Goal: Task Accomplishment & Management: Manage account settings

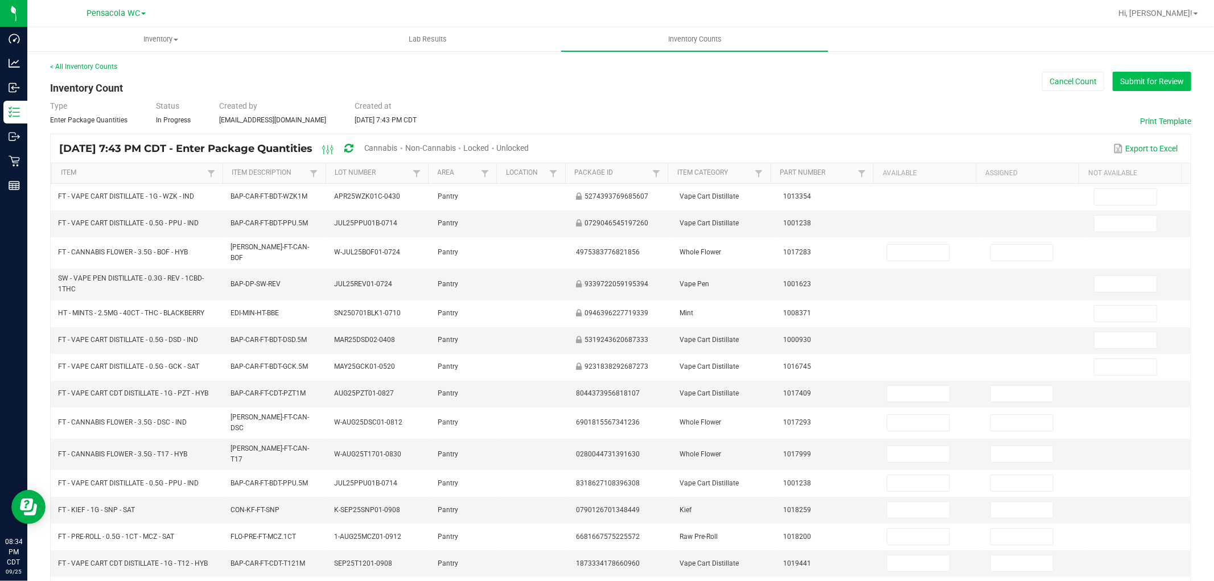
click at [1113, 77] on button "Submit for Review" at bounding box center [1152, 81] width 79 height 19
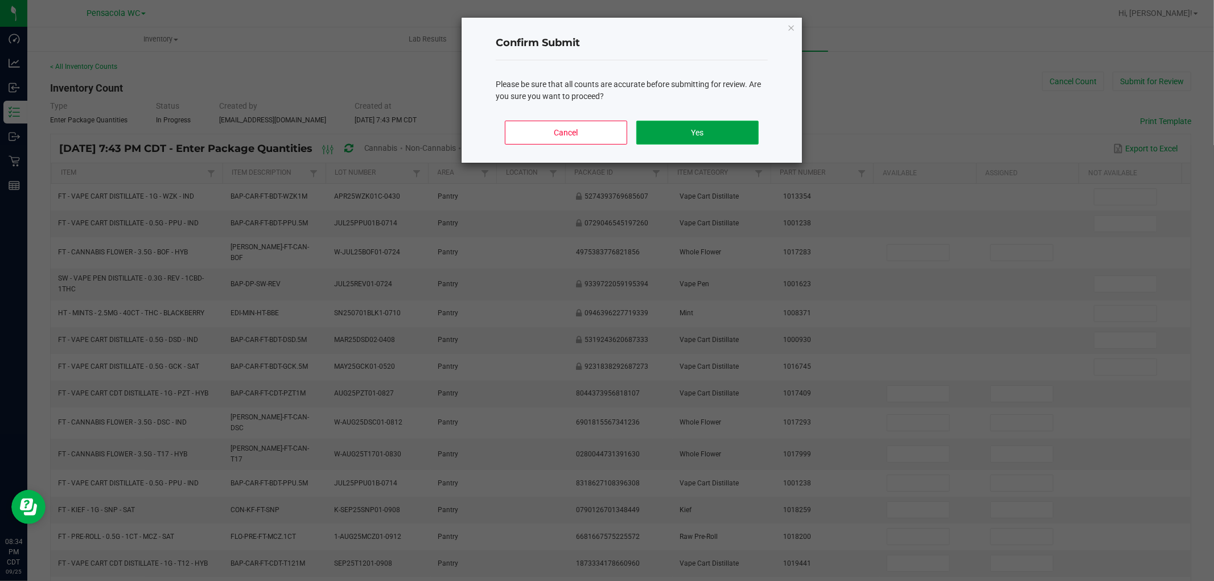
click at [647, 138] on button "Yes" at bounding box center [697, 133] width 122 height 24
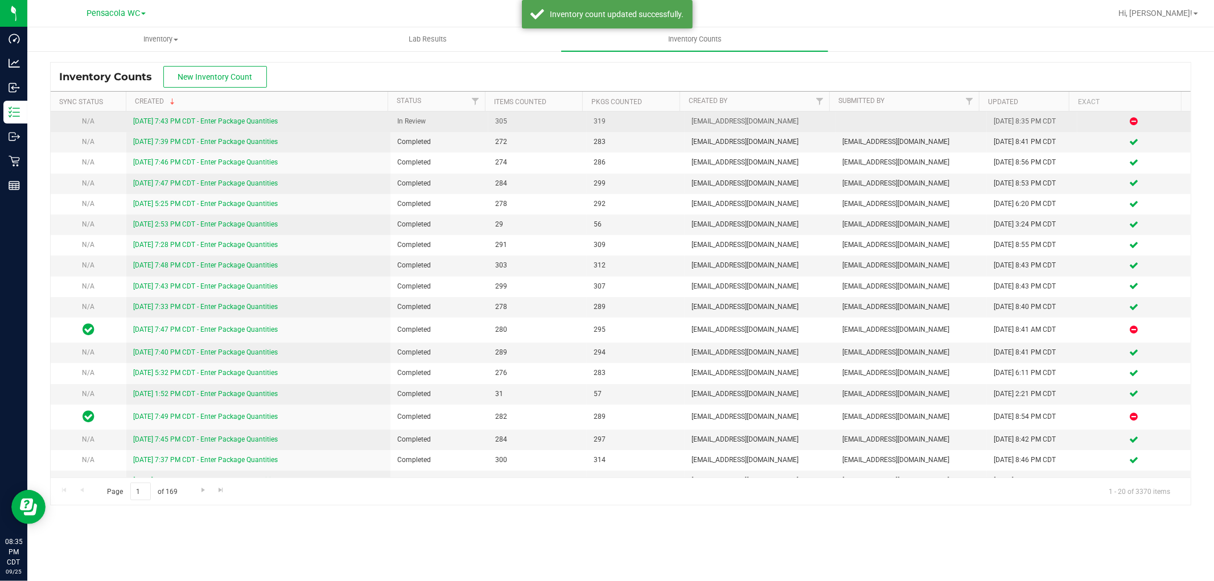
click at [189, 120] on link "[DATE] 7:43 PM CDT - Enter Package Quantities" at bounding box center [205, 121] width 145 height 8
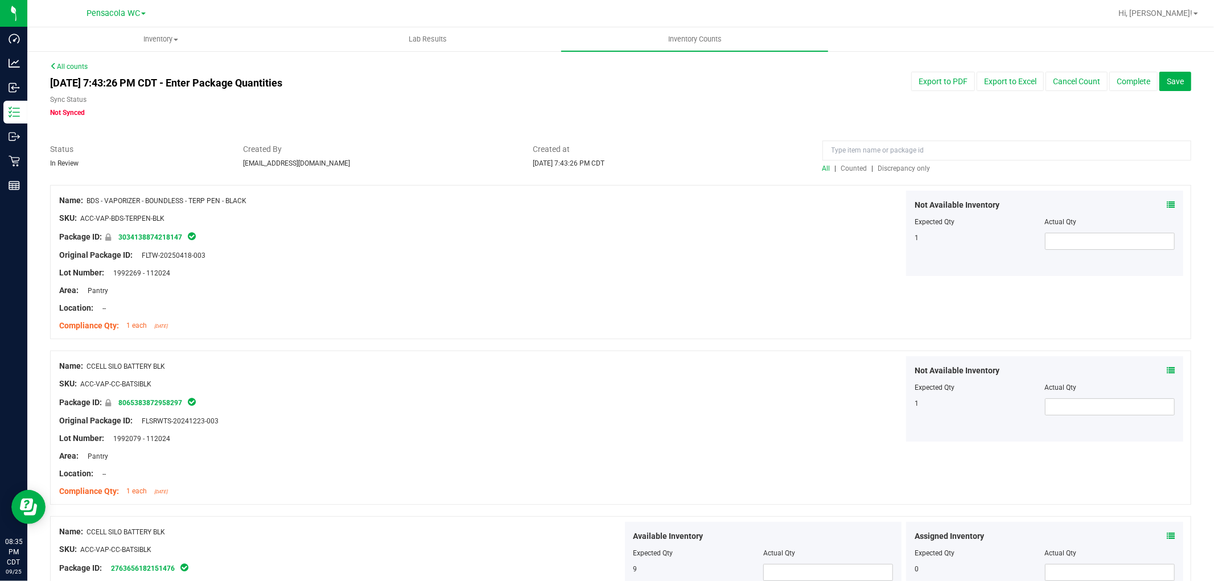
click at [902, 169] on span "Discrepancy only" at bounding box center [904, 168] width 52 height 8
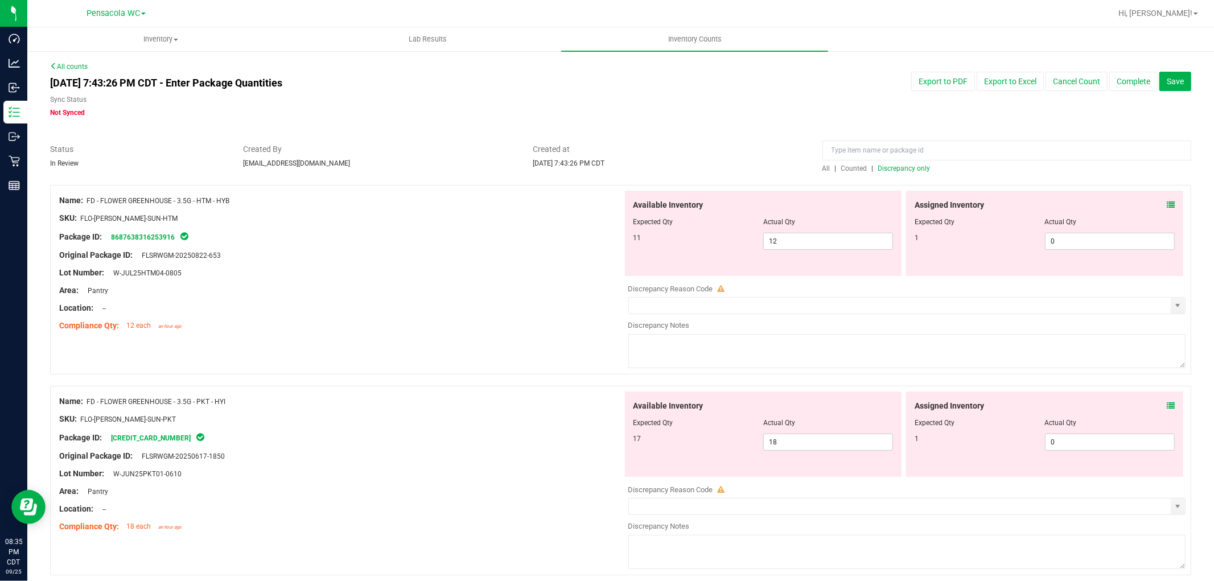
click at [1166, 201] on div "Assigned Inventory Expected Qty Actual Qty 1 0 0" at bounding box center [1044, 233] width 277 height 85
click at [1167, 201] on icon at bounding box center [1171, 205] width 8 height 8
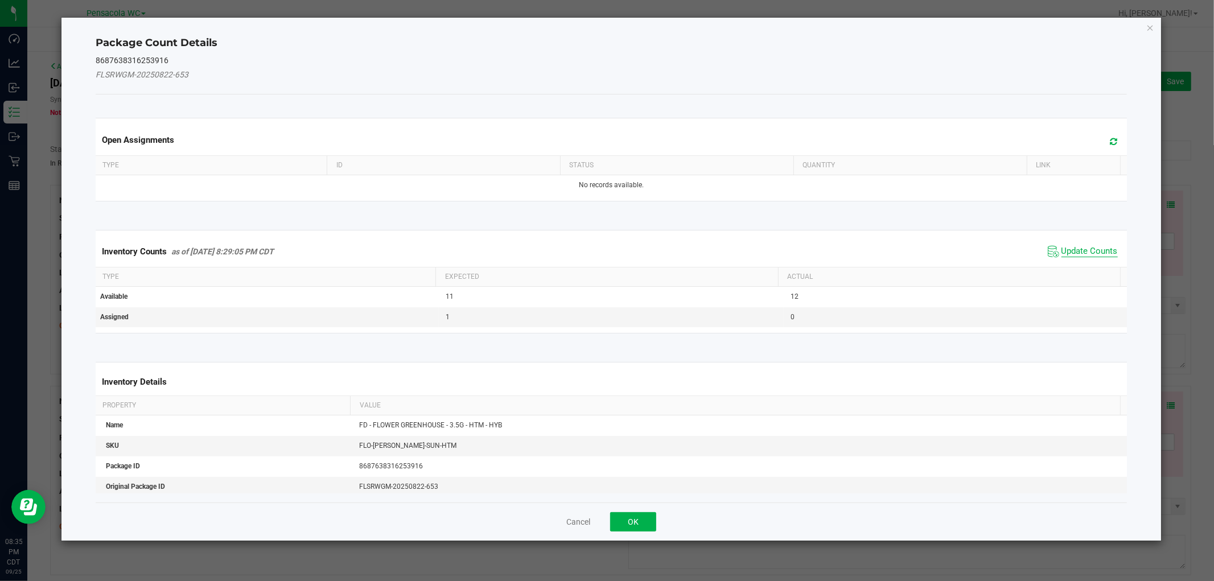
click at [1088, 252] on span "Update Counts" at bounding box center [1089, 251] width 56 height 11
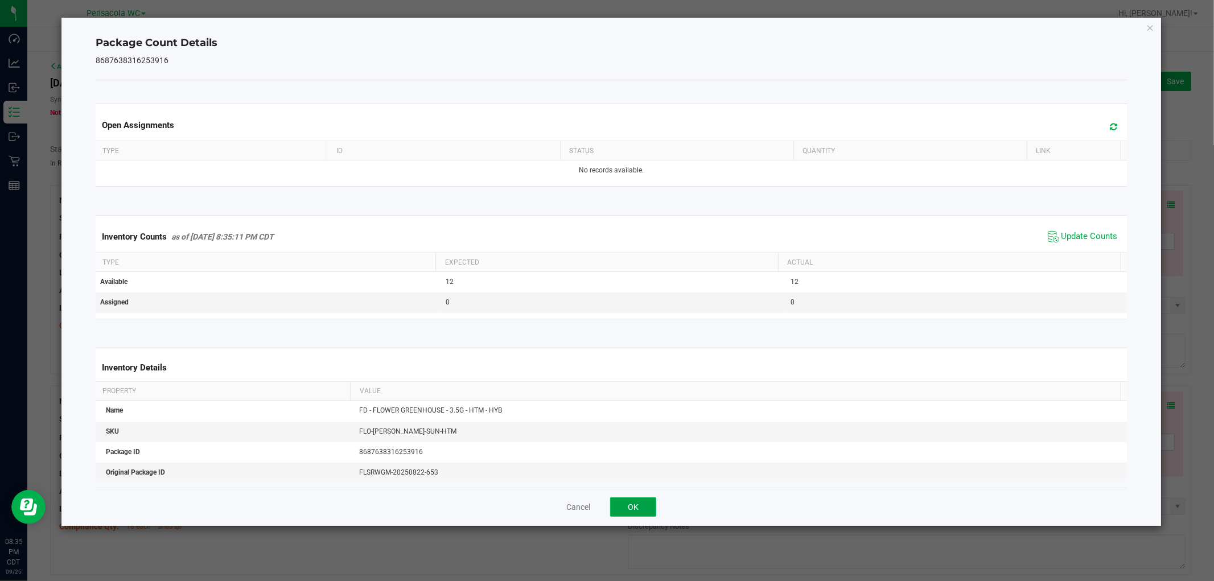
click at [625, 511] on button "OK" at bounding box center [633, 506] width 46 height 19
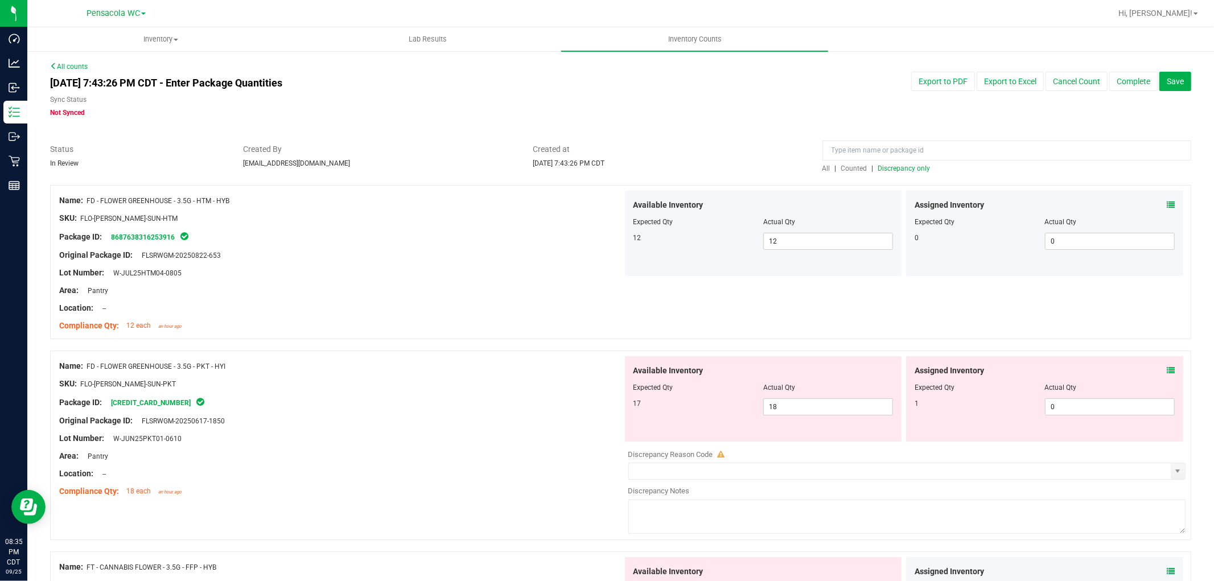
click at [1167, 367] on icon at bounding box center [1171, 371] width 8 height 8
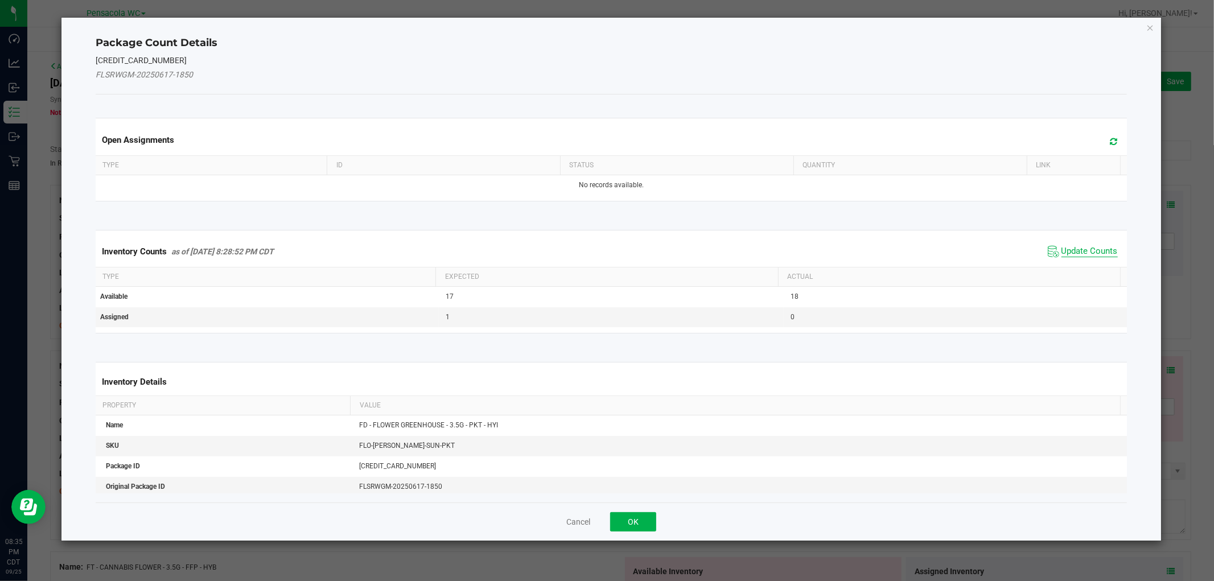
click at [1086, 246] on span "Update Counts" at bounding box center [1089, 251] width 56 height 11
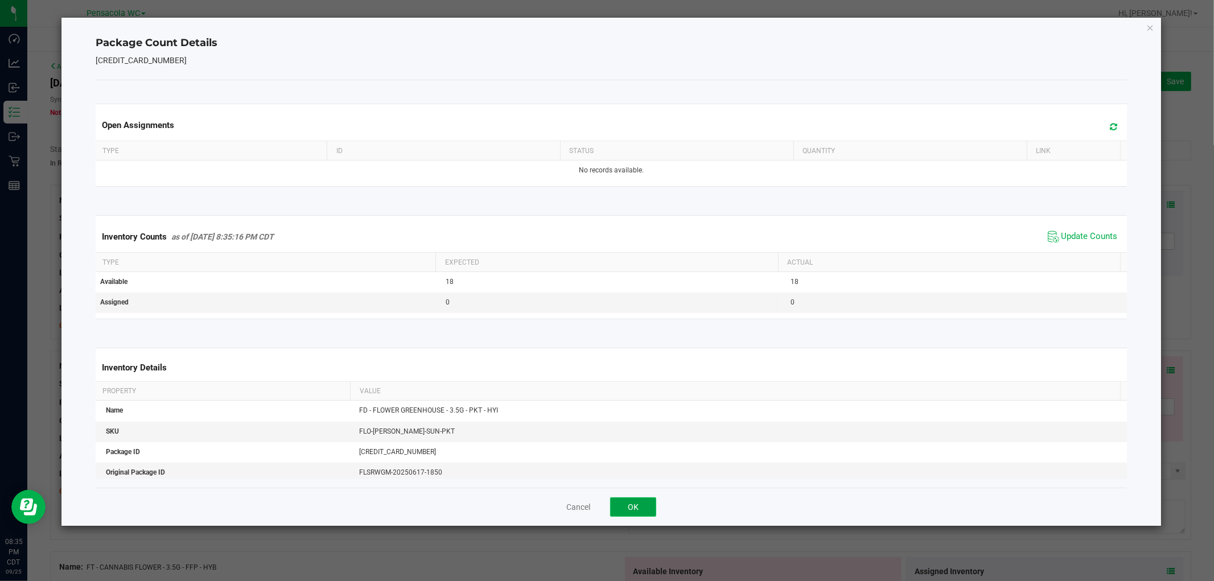
click at [627, 501] on button "OK" at bounding box center [633, 506] width 46 height 19
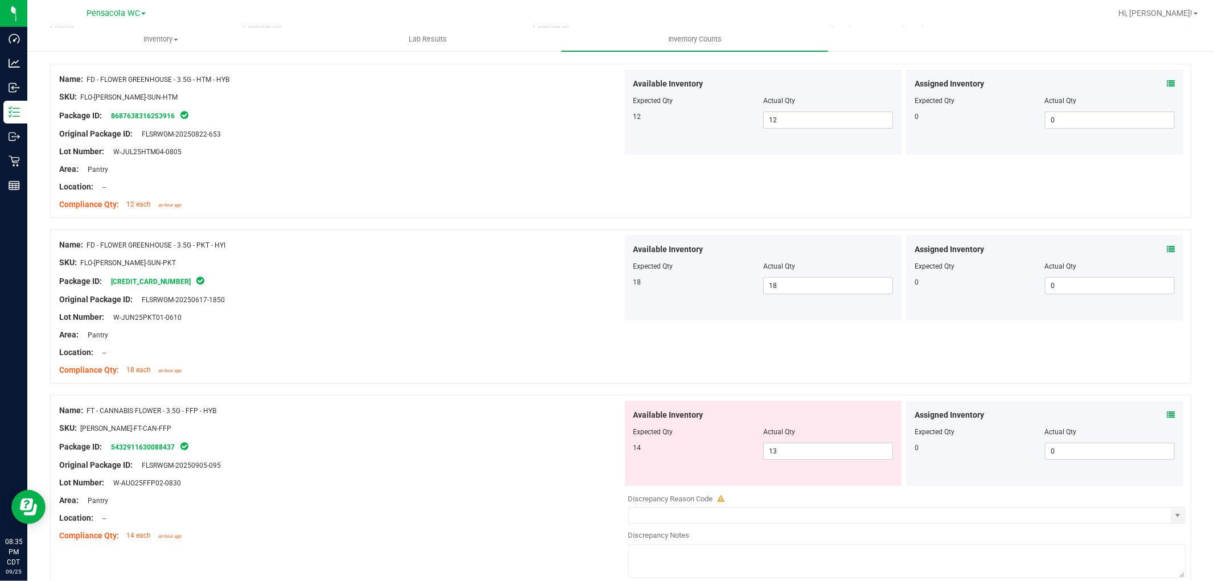
scroll to position [126, 0]
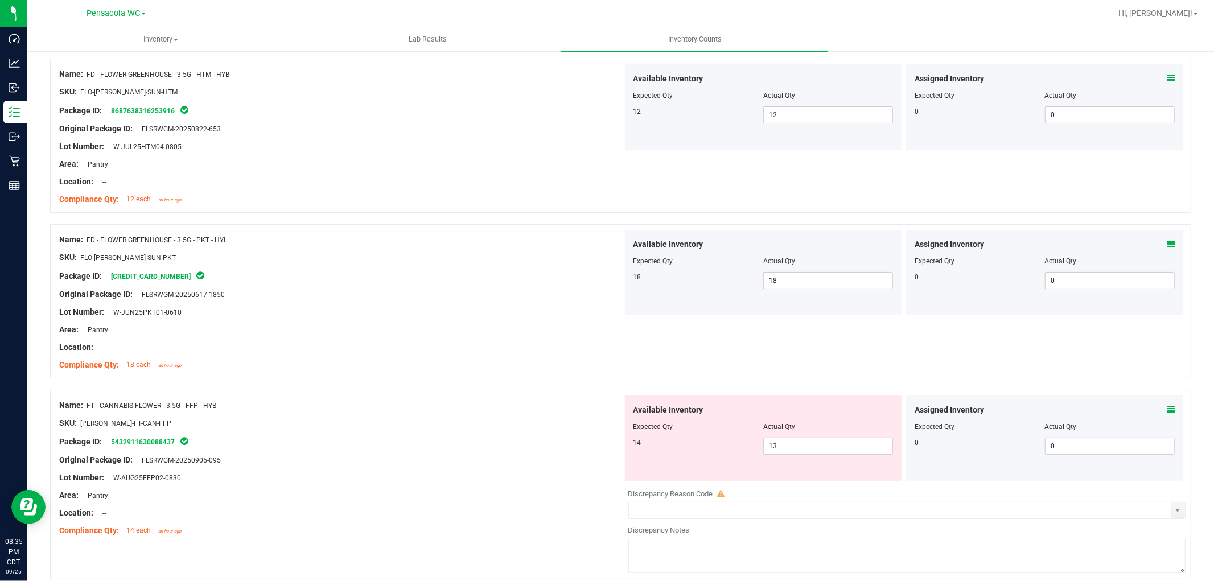
click at [1167, 412] on icon at bounding box center [1171, 410] width 8 height 8
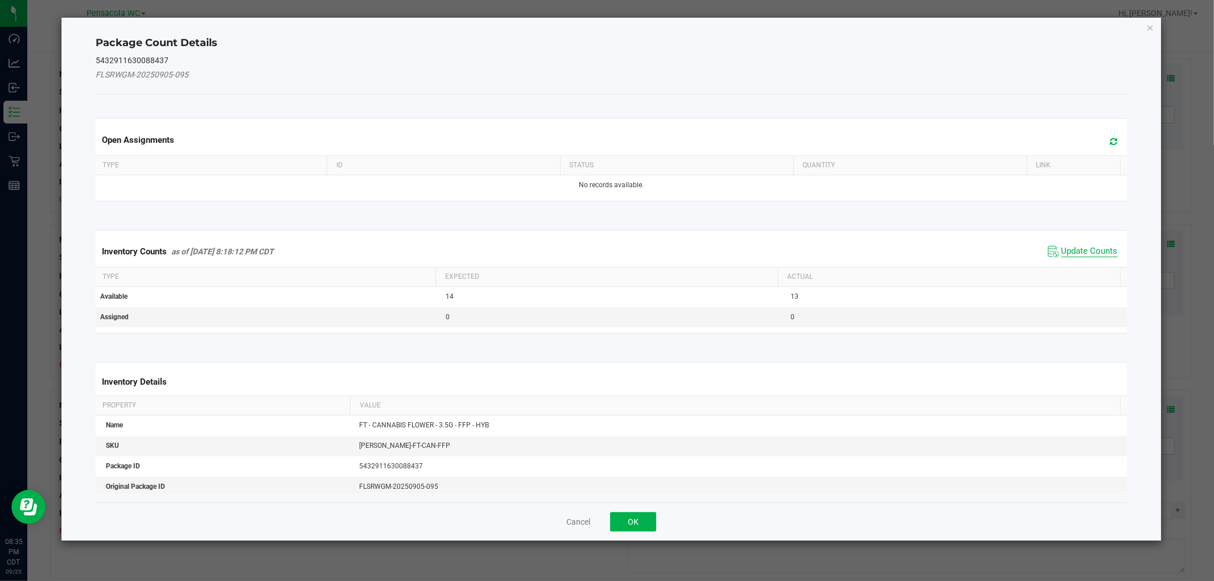
click at [1089, 246] on span "Update Counts" at bounding box center [1089, 251] width 56 height 11
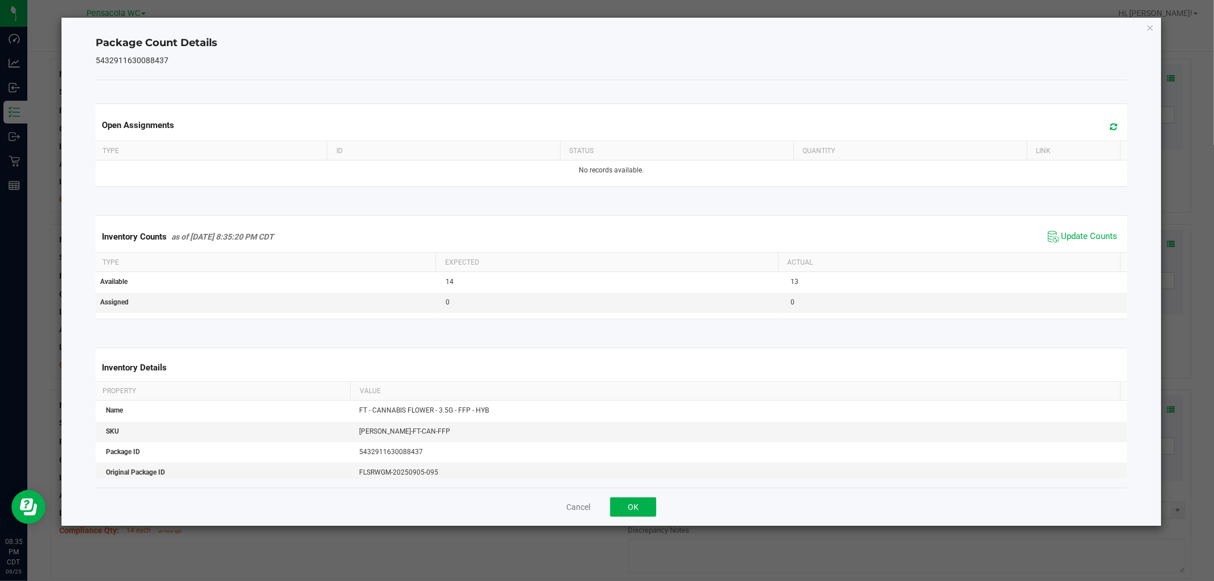
click at [643, 491] on div "Cancel OK" at bounding box center [611, 507] width 1031 height 38
click at [636, 499] on button "OK" at bounding box center [633, 506] width 46 height 19
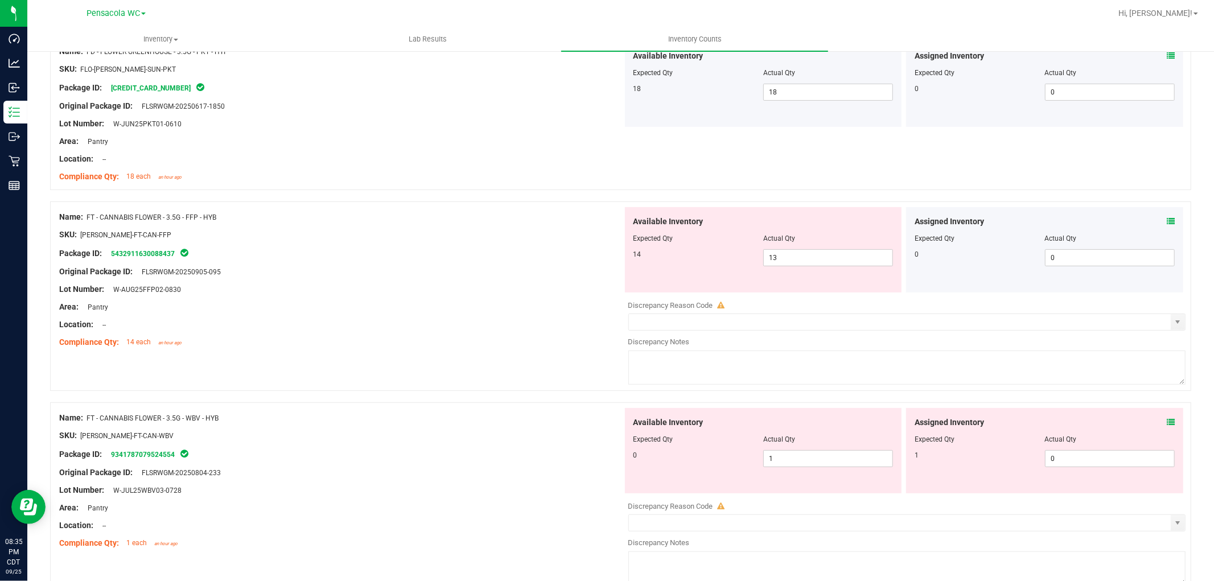
scroll to position [316, 0]
click at [1167, 423] on icon at bounding box center [1171, 421] width 8 height 8
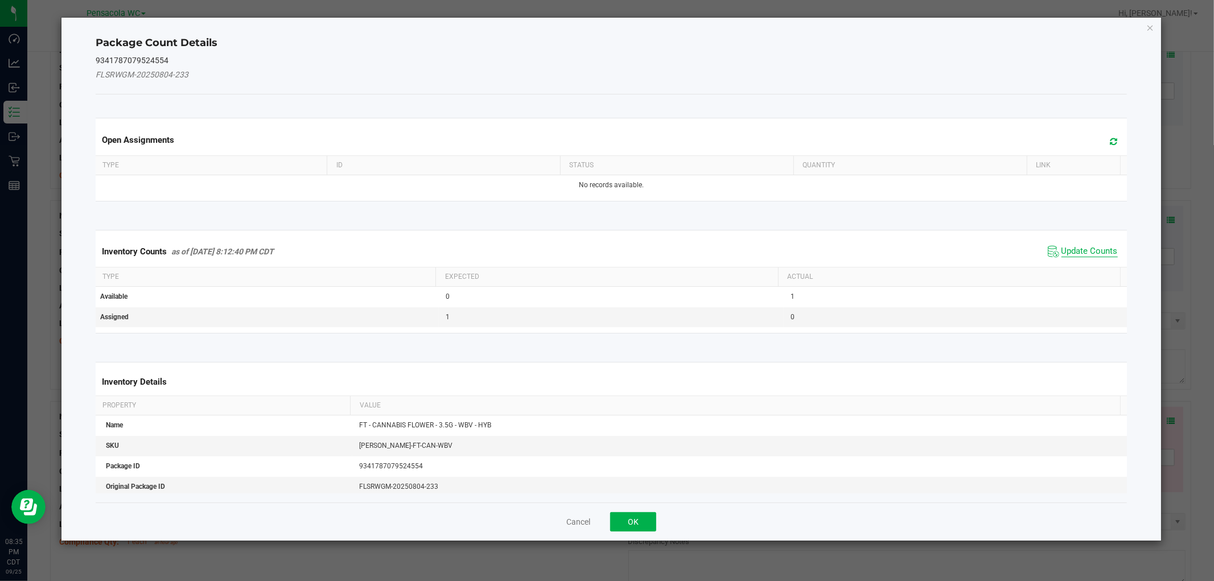
click at [1087, 247] on span "Update Counts" at bounding box center [1089, 251] width 56 height 11
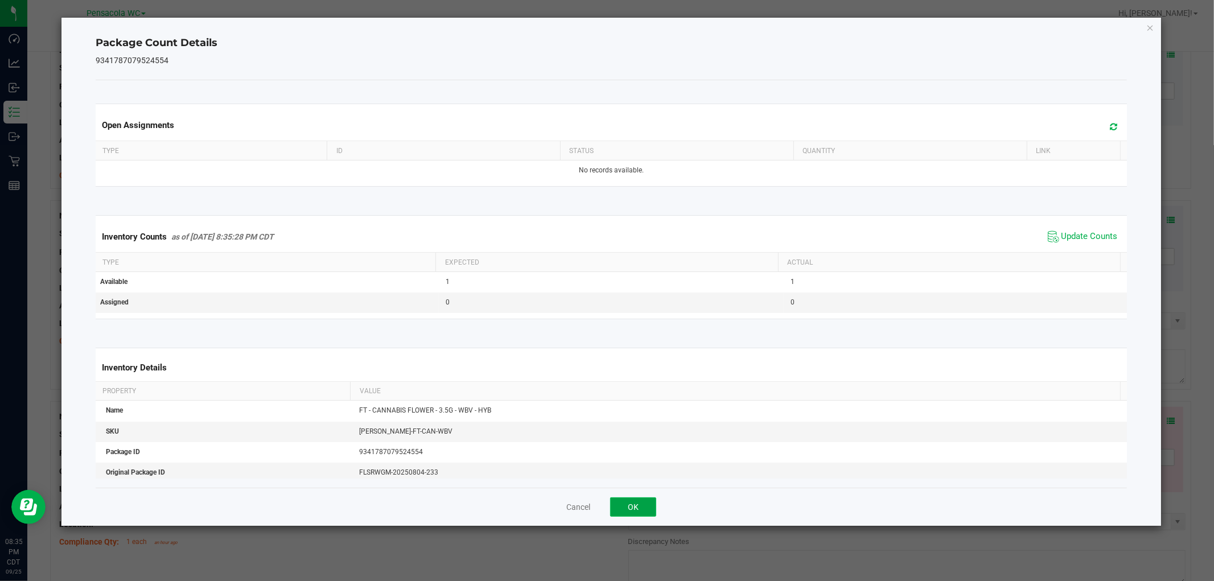
click at [655, 505] on button "OK" at bounding box center [633, 506] width 46 height 19
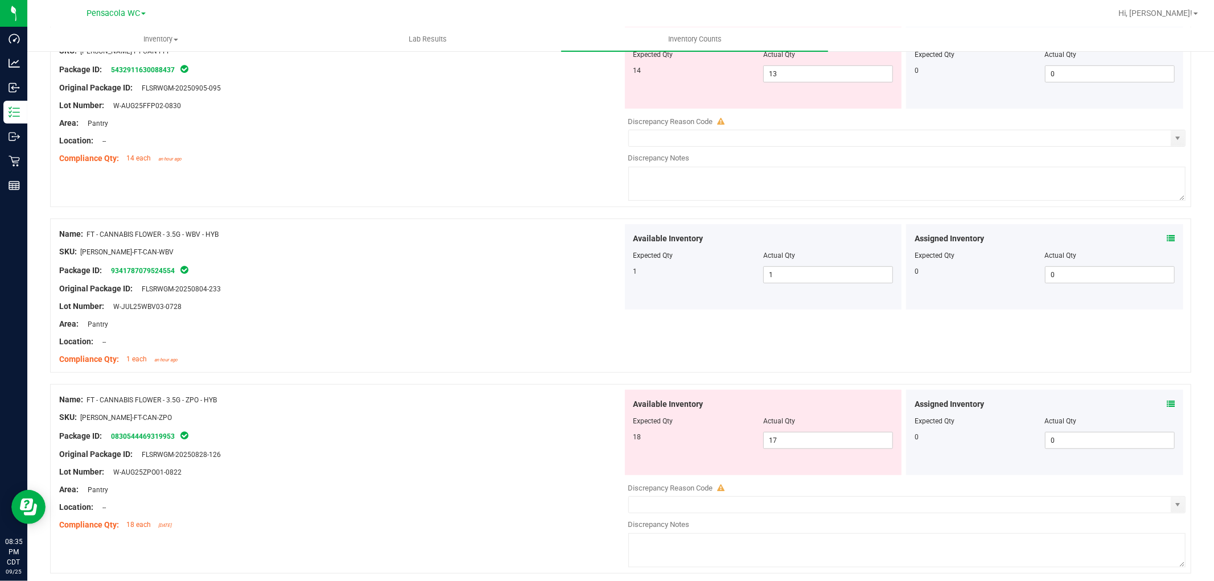
scroll to position [505, 0]
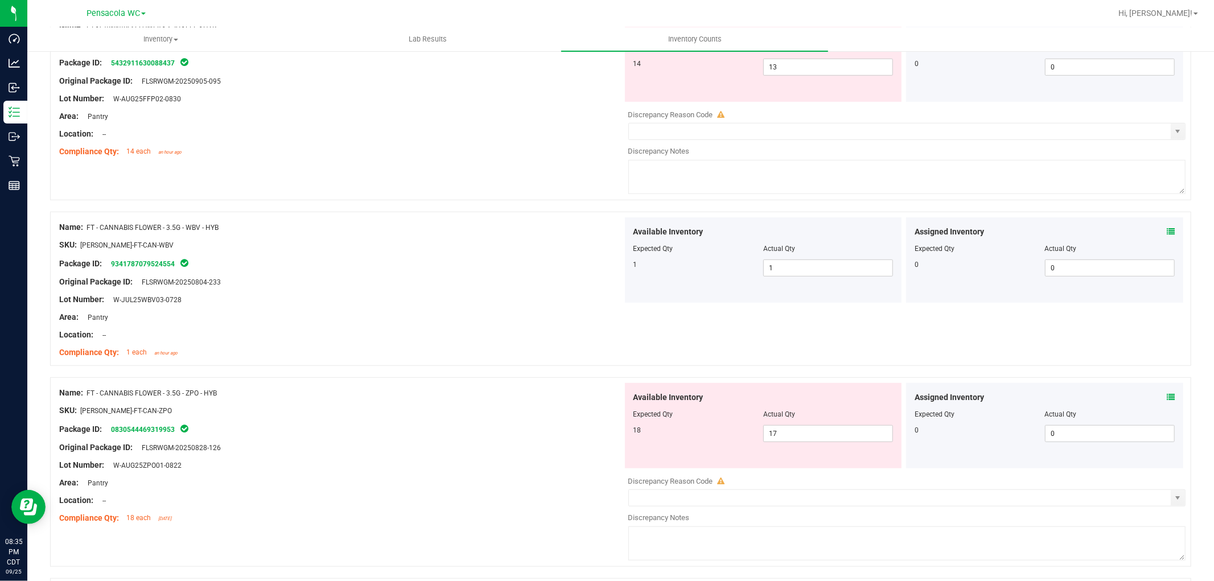
click at [1167, 397] on icon at bounding box center [1171, 397] width 8 height 8
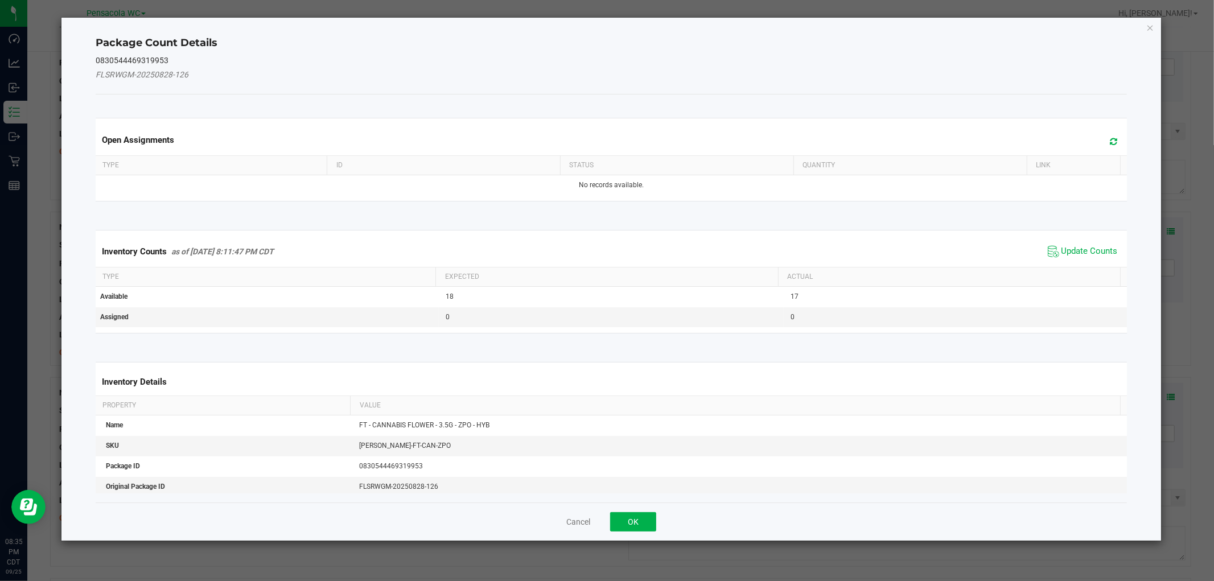
click at [1085, 257] on span "Update Counts" at bounding box center [1083, 251] width 76 height 17
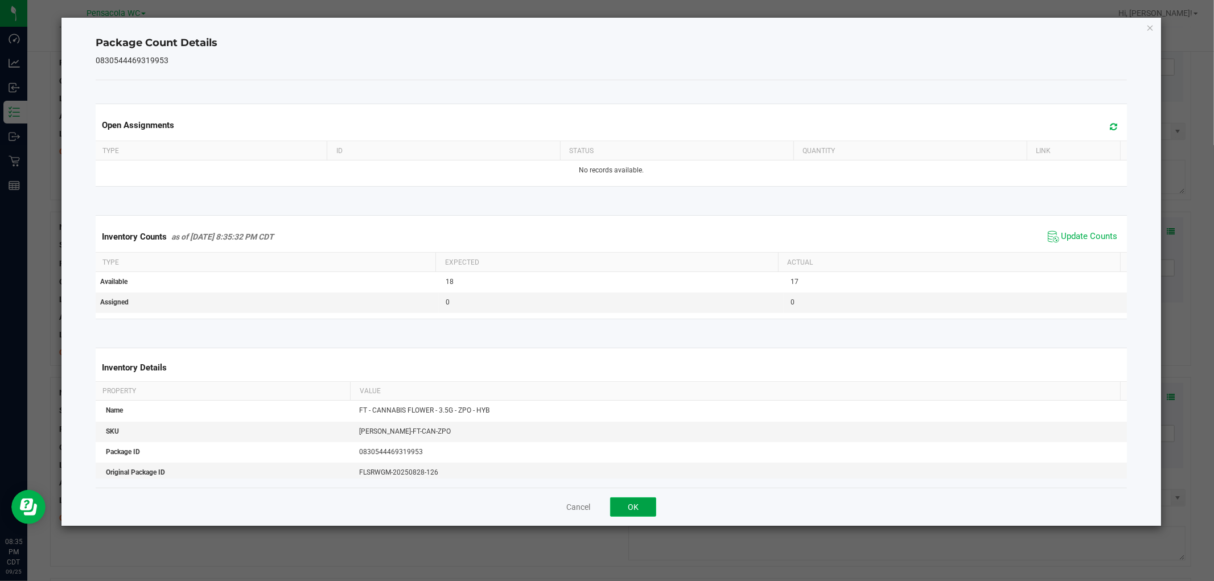
click at [636, 508] on button "OK" at bounding box center [633, 506] width 46 height 19
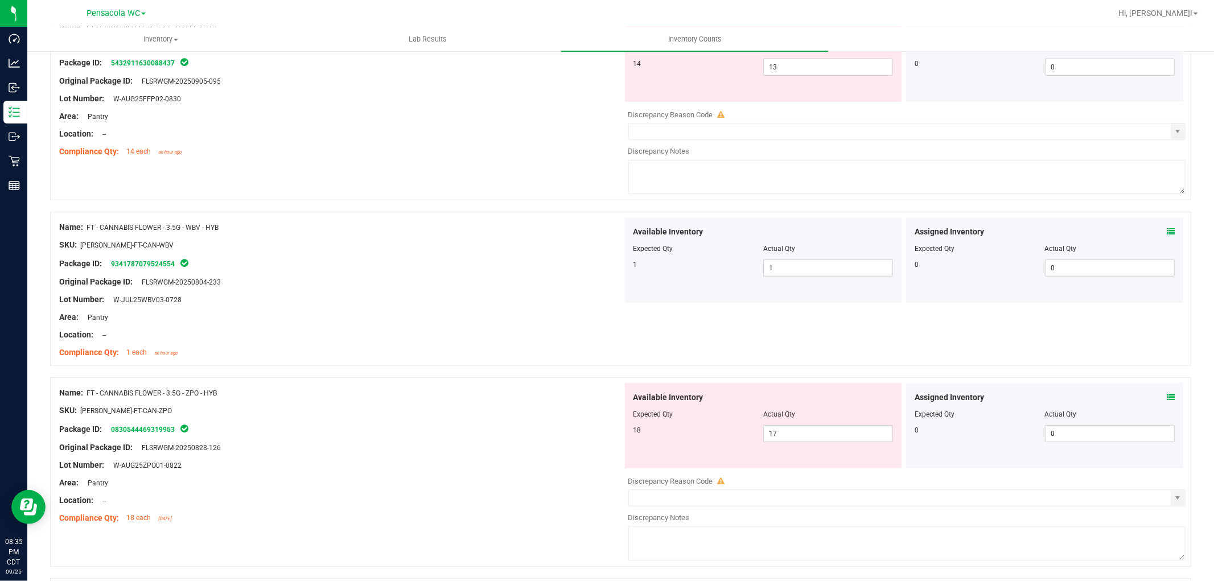
click at [1167, 401] on icon at bounding box center [1171, 397] width 8 height 8
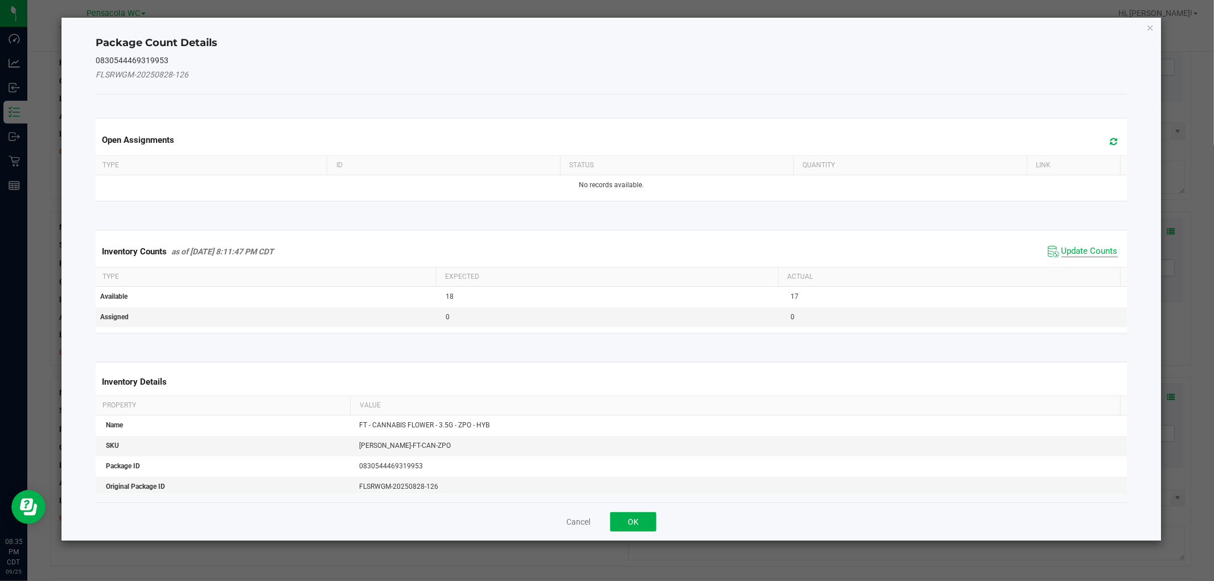
click at [1076, 247] on span "Update Counts" at bounding box center [1089, 251] width 56 height 11
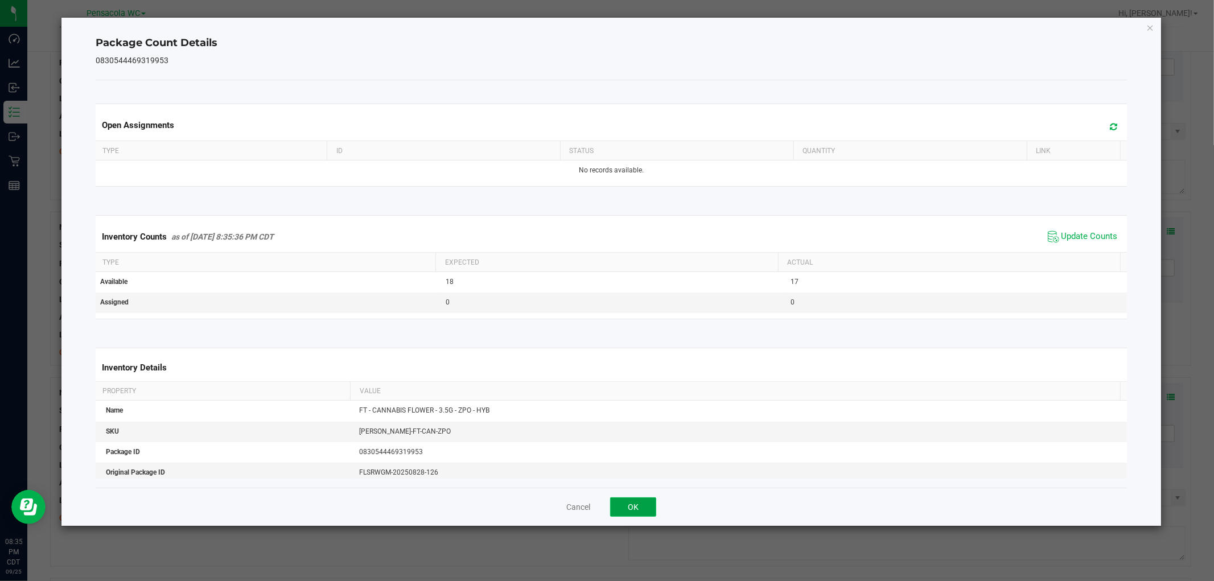
click at [631, 505] on button "OK" at bounding box center [633, 506] width 46 height 19
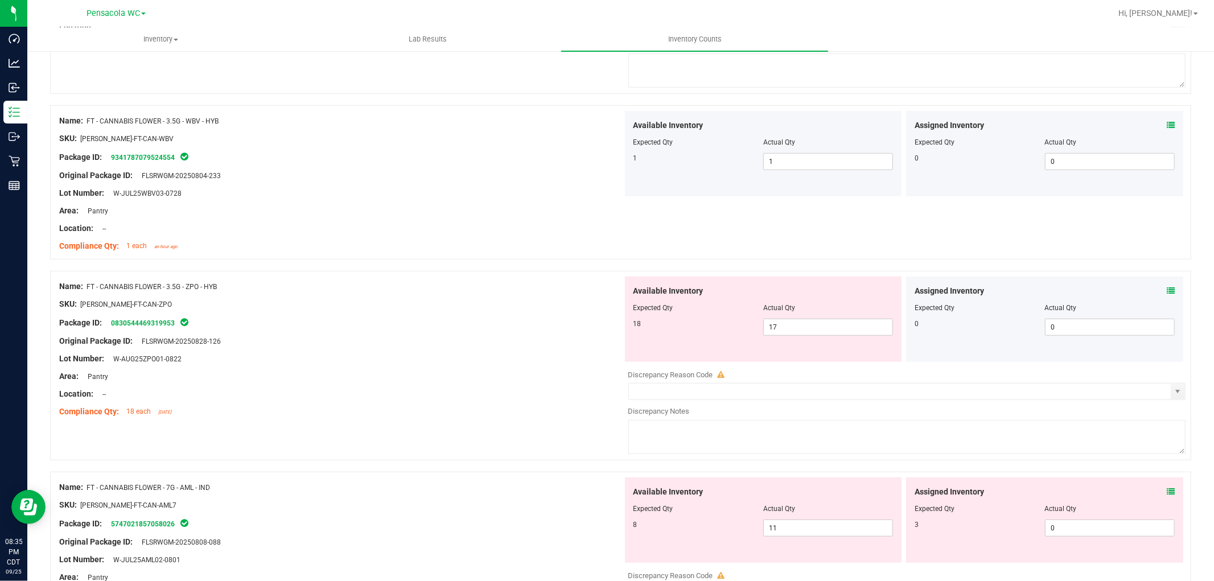
scroll to position [632, 0]
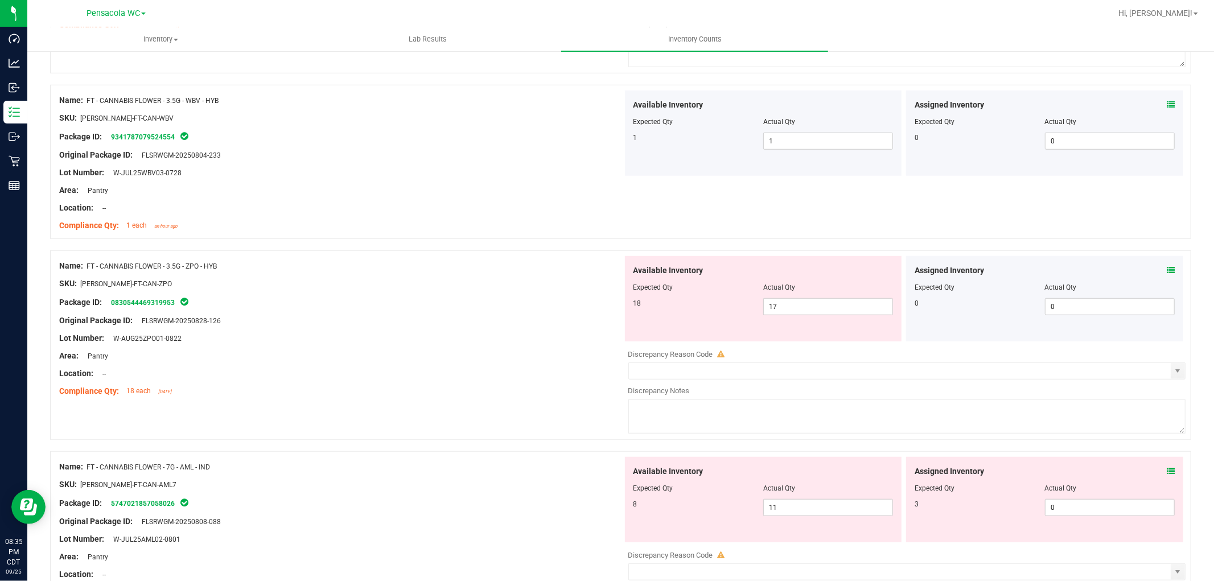
click at [1156, 475] on div "Assigned Inventory" at bounding box center [1045, 472] width 260 height 12
click at [1158, 464] on div "Assigned Inventory Expected Qty Actual Qty 3 0 0" at bounding box center [1044, 499] width 277 height 85
click at [1167, 470] on icon at bounding box center [1171, 471] width 8 height 8
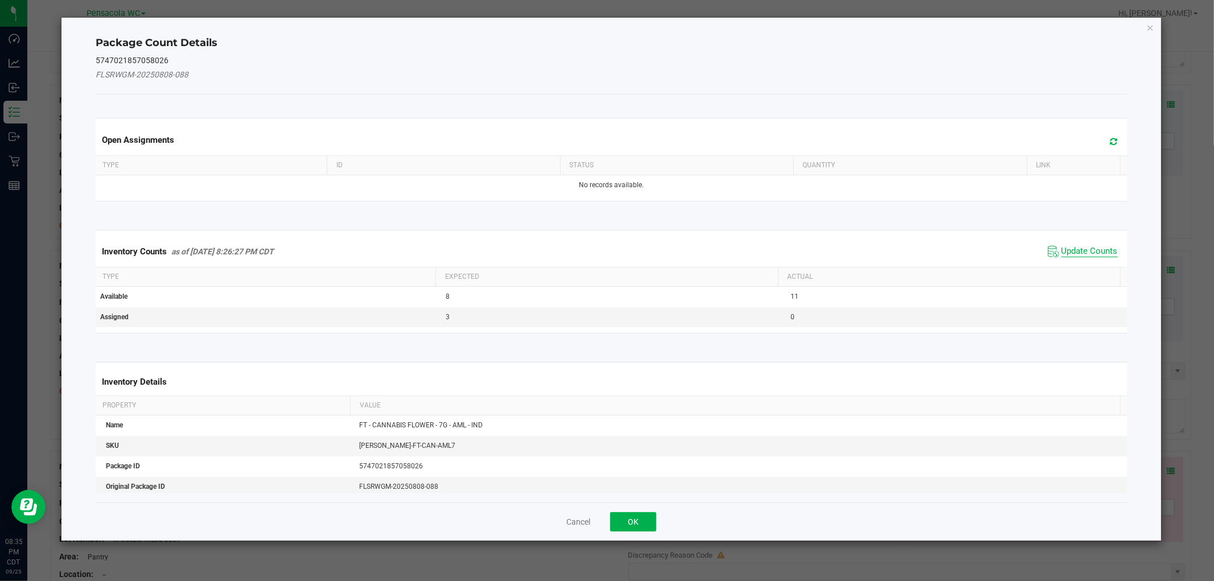
click at [1077, 256] on span "Update Counts" at bounding box center [1089, 251] width 56 height 11
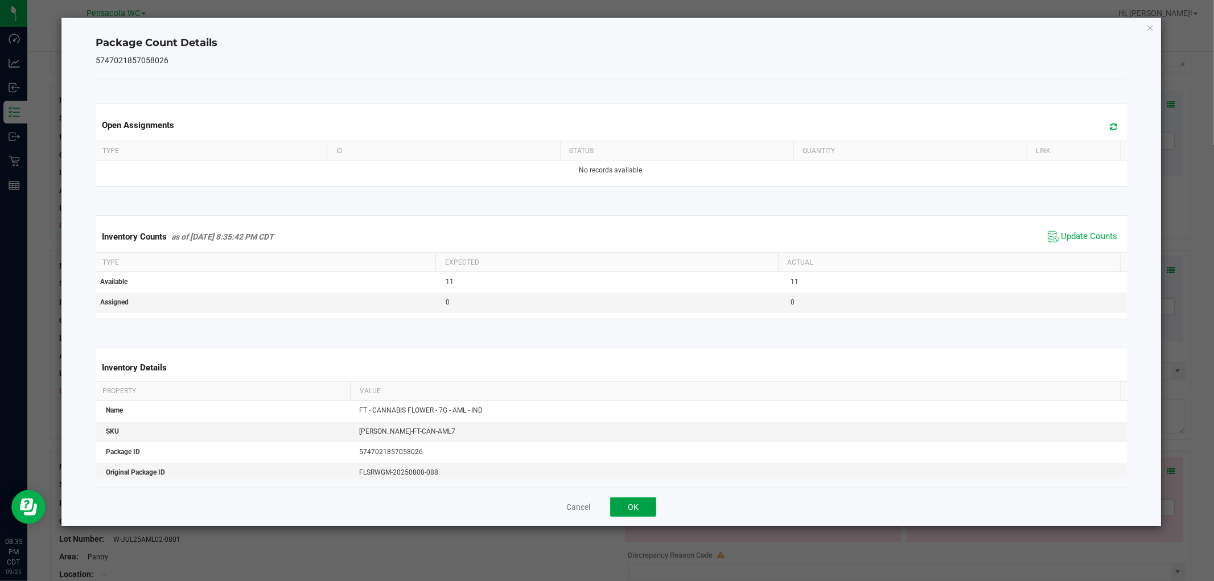
drag, startPoint x: 633, startPoint y: 503, endPoint x: 641, endPoint y: 501, distance: 8.1
click at [635, 503] on button "OK" at bounding box center [633, 506] width 46 height 19
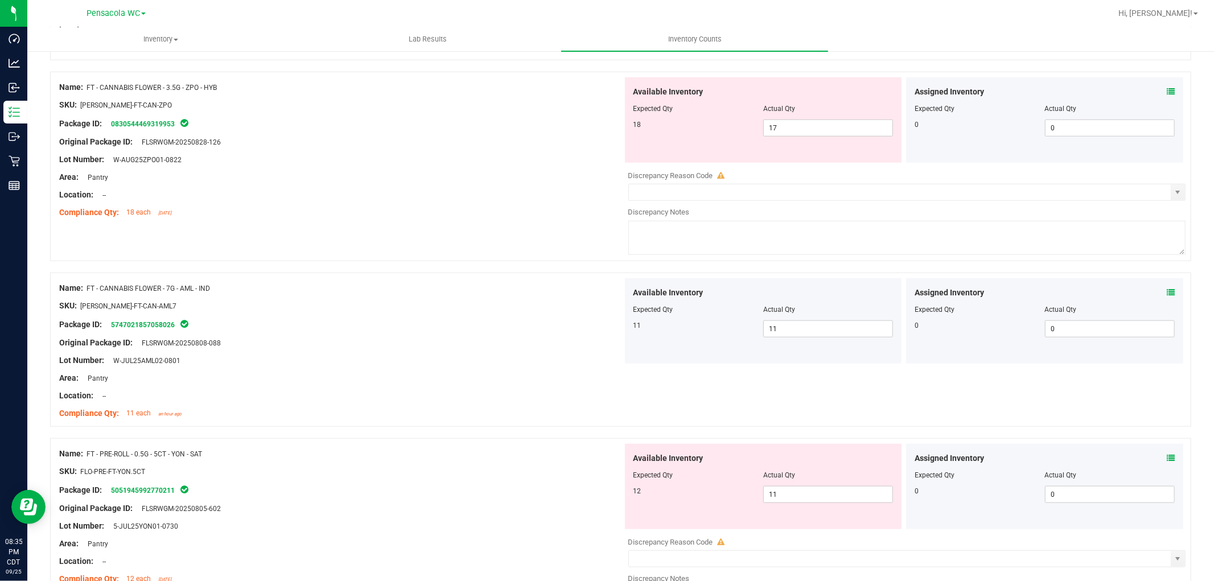
scroll to position [822, 0]
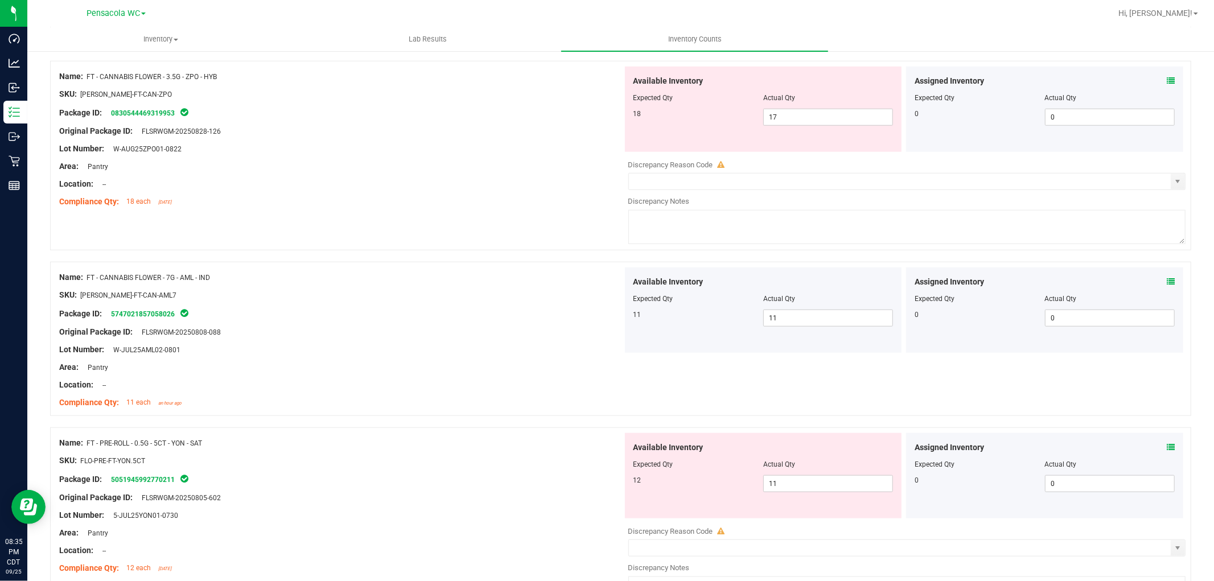
click at [1167, 447] on icon at bounding box center [1171, 447] width 8 height 8
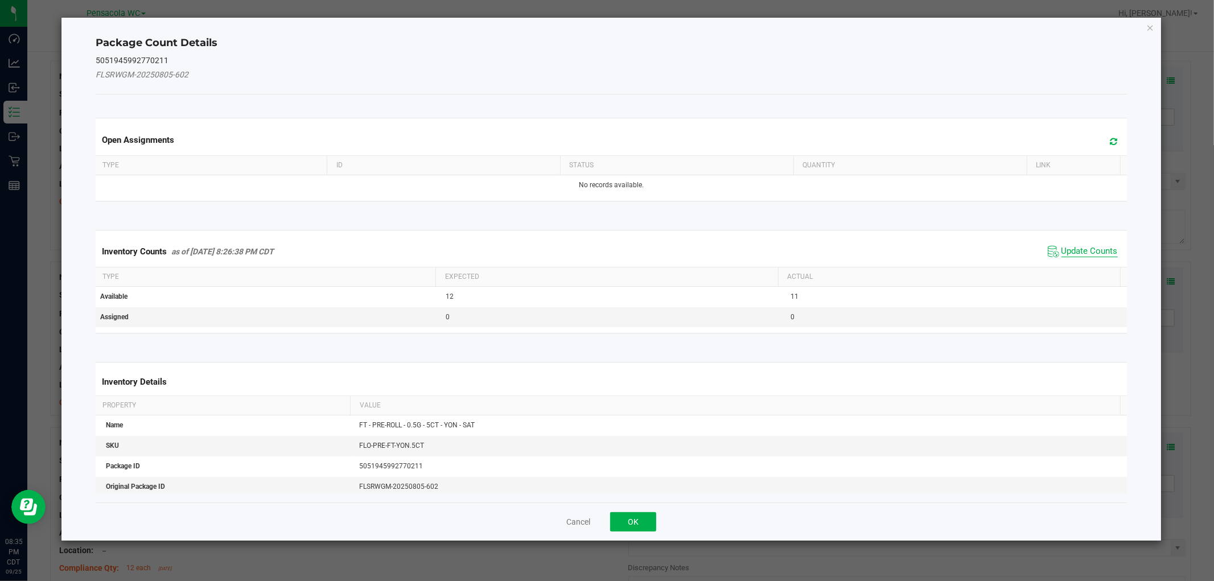
click at [1073, 252] on span "Update Counts" at bounding box center [1089, 251] width 56 height 11
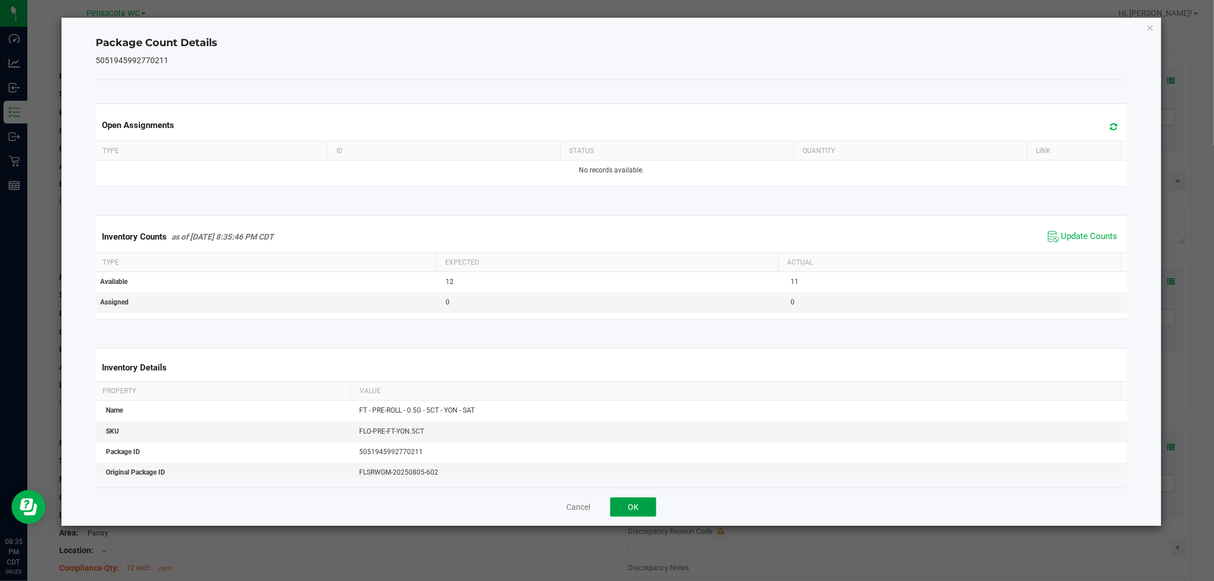
click at [656, 514] on button "OK" at bounding box center [633, 506] width 46 height 19
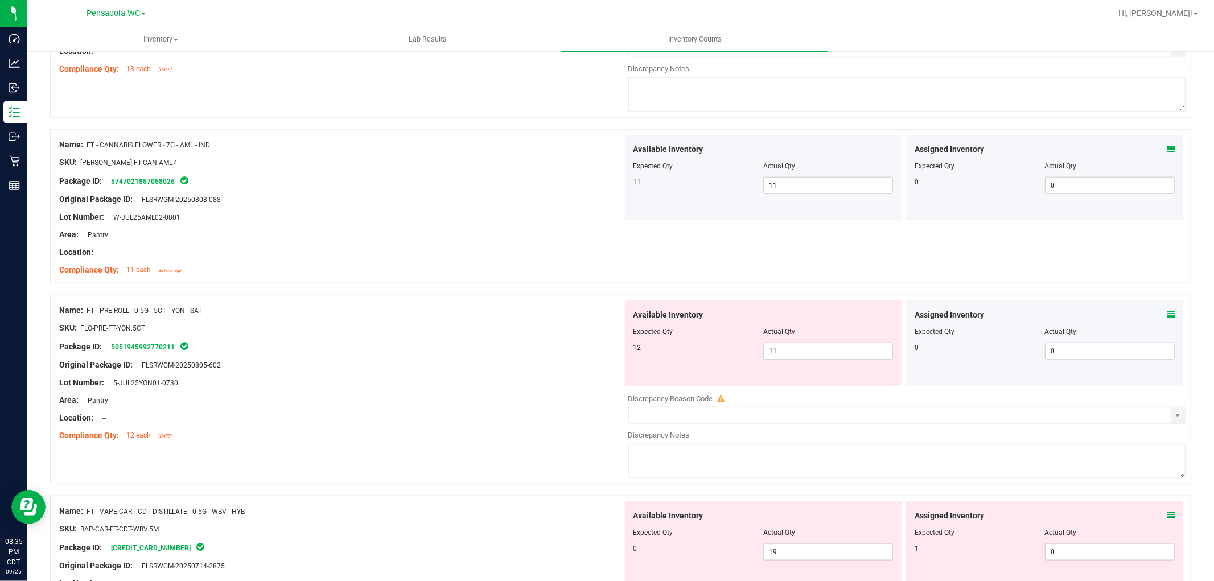
scroll to position [1011, 0]
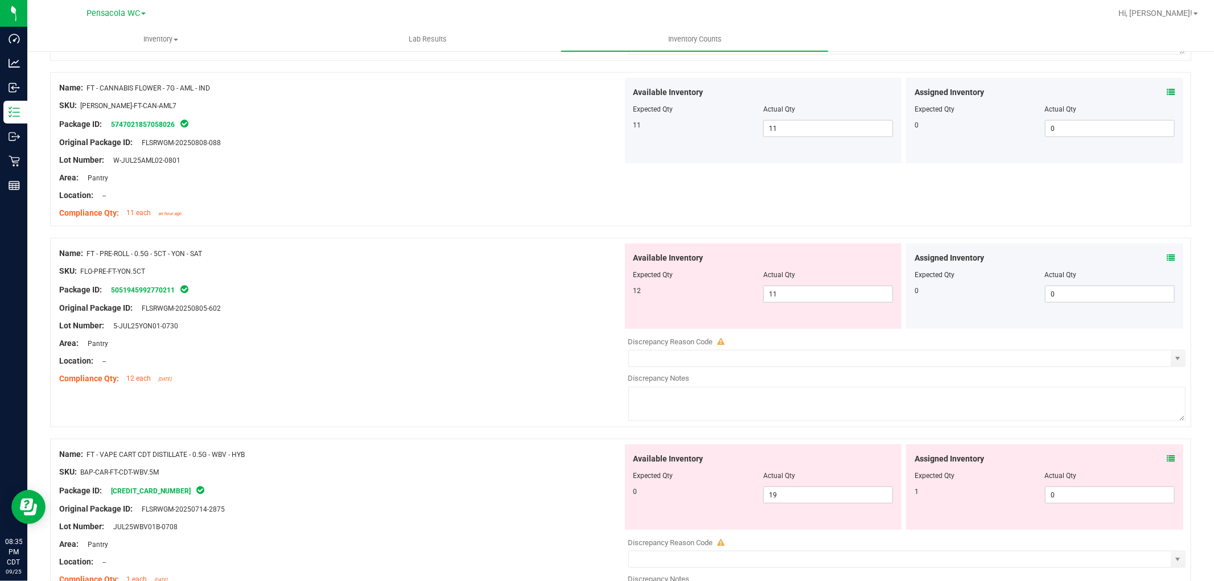
click at [1167, 259] on icon at bounding box center [1171, 258] width 8 height 8
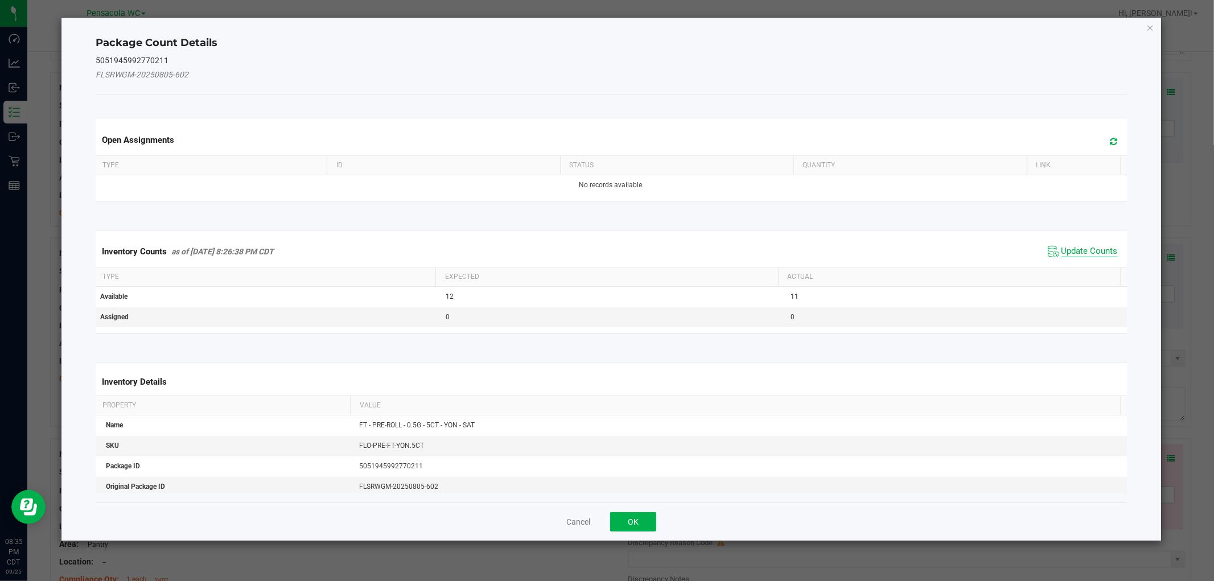
click at [1061, 251] on span "Update Counts" at bounding box center [1089, 251] width 56 height 11
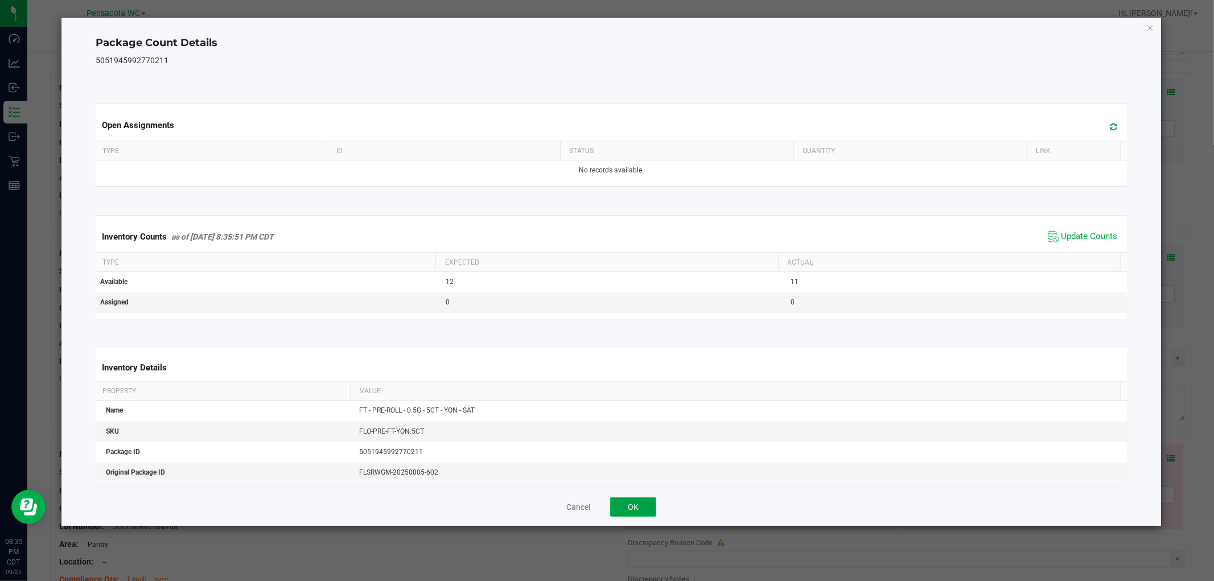
click at [627, 503] on button "OK" at bounding box center [633, 506] width 46 height 19
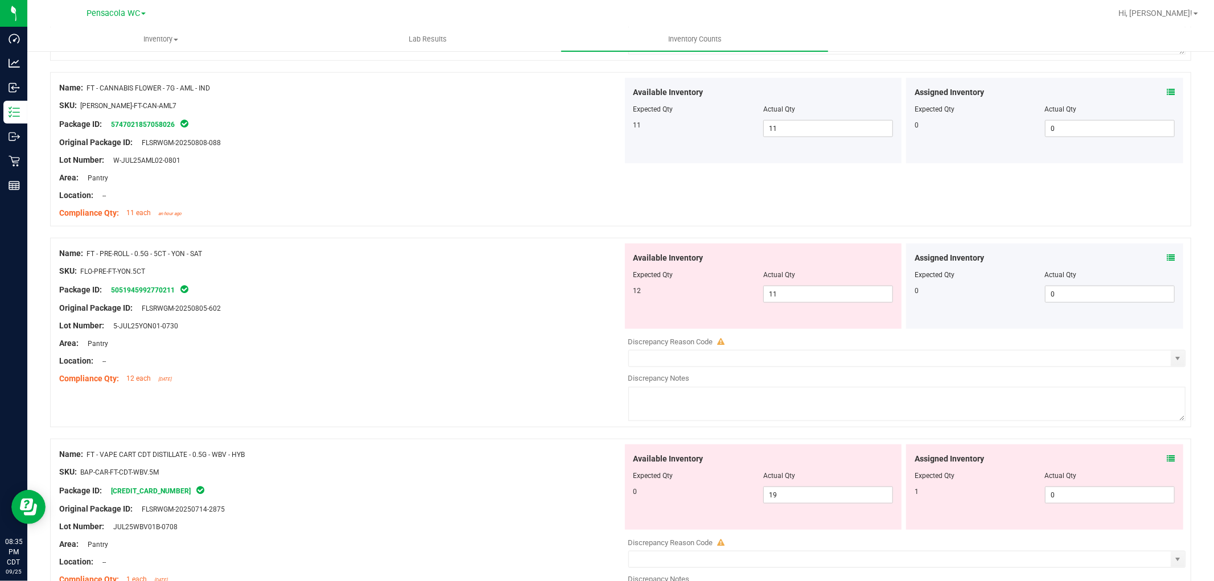
click at [1167, 456] on icon at bounding box center [1171, 459] width 8 height 8
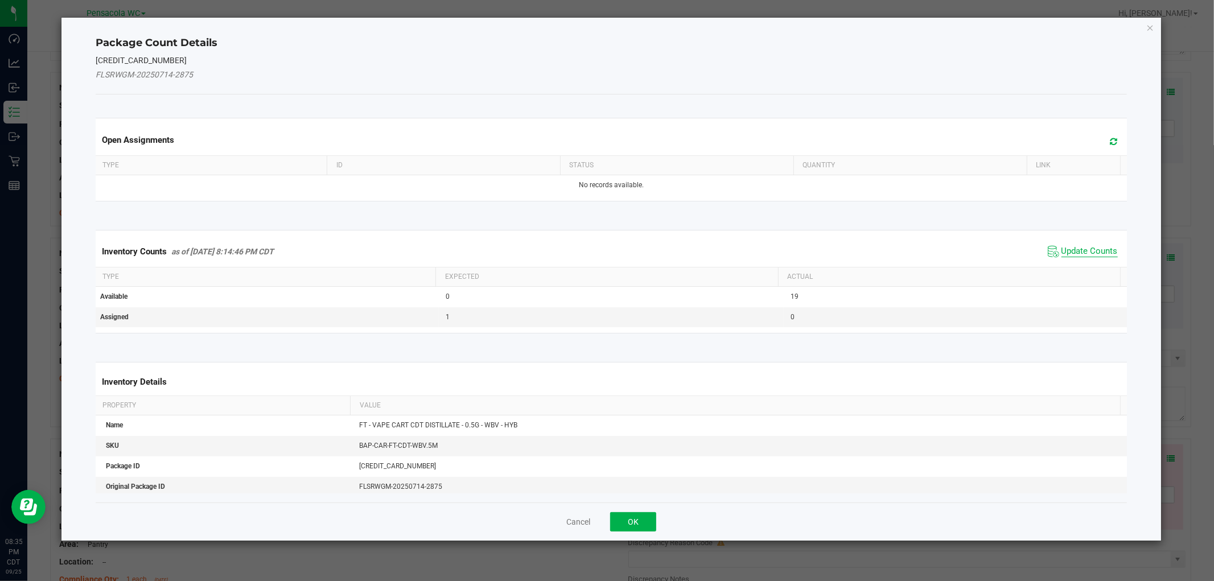
click at [1082, 251] on span "Update Counts" at bounding box center [1089, 251] width 56 height 11
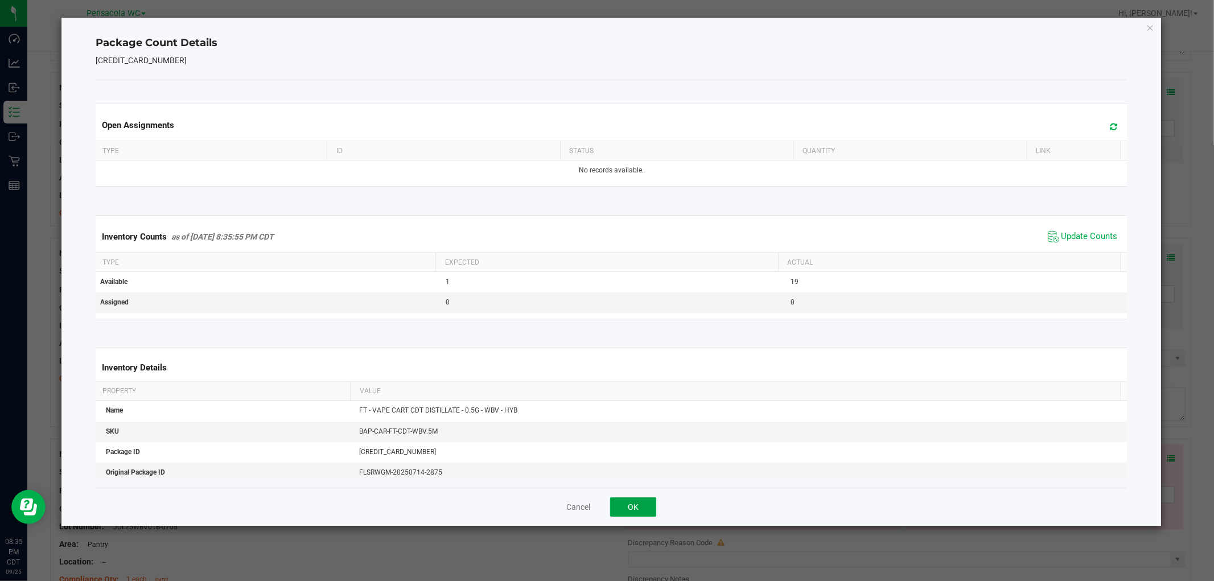
drag, startPoint x: 633, startPoint y: 507, endPoint x: 669, endPoint y: 497, distance: 37.0
click at [639, 507] on button "OK" at bounding box center [633, 506] width 46 height 19
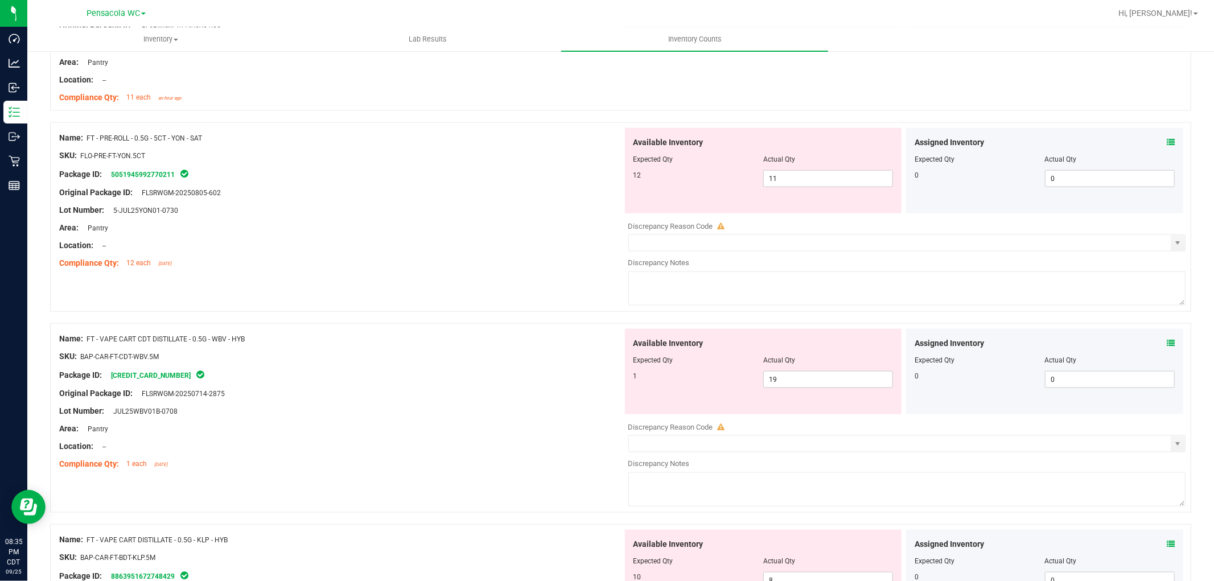
scroll to position [1138, 0]
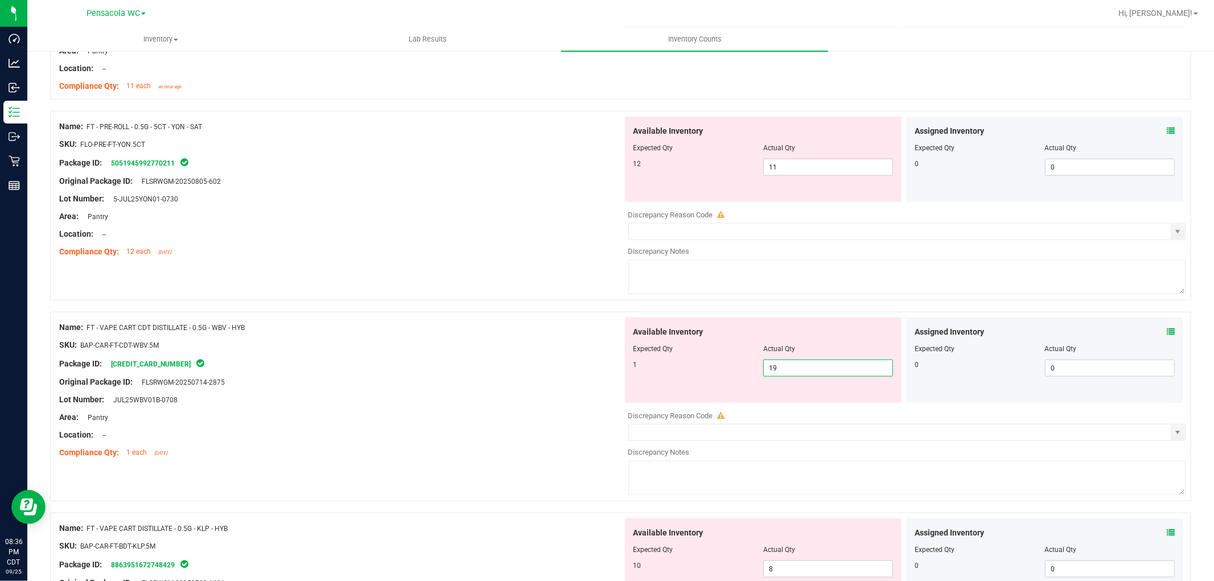
click at [849, 373] on span "19 19" at bounding box center [828, 368] width 130 height 17
type input "1"
click at [508, 435] on div "Location: --" at bounding box center [340, 435] width 563 height 12
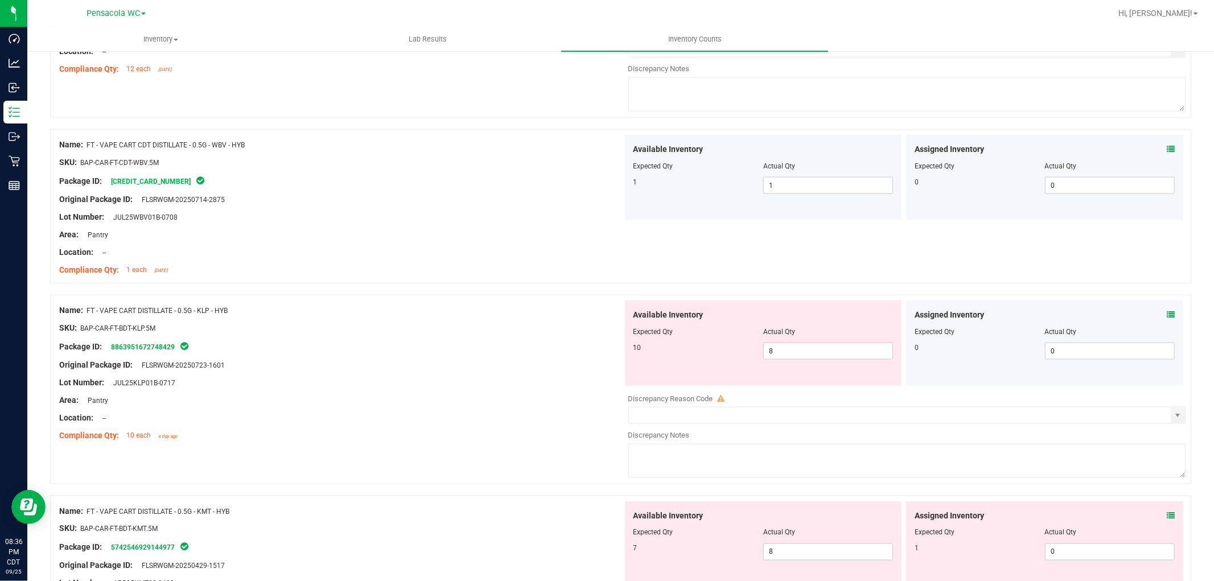
scroll to position [1328, 0]
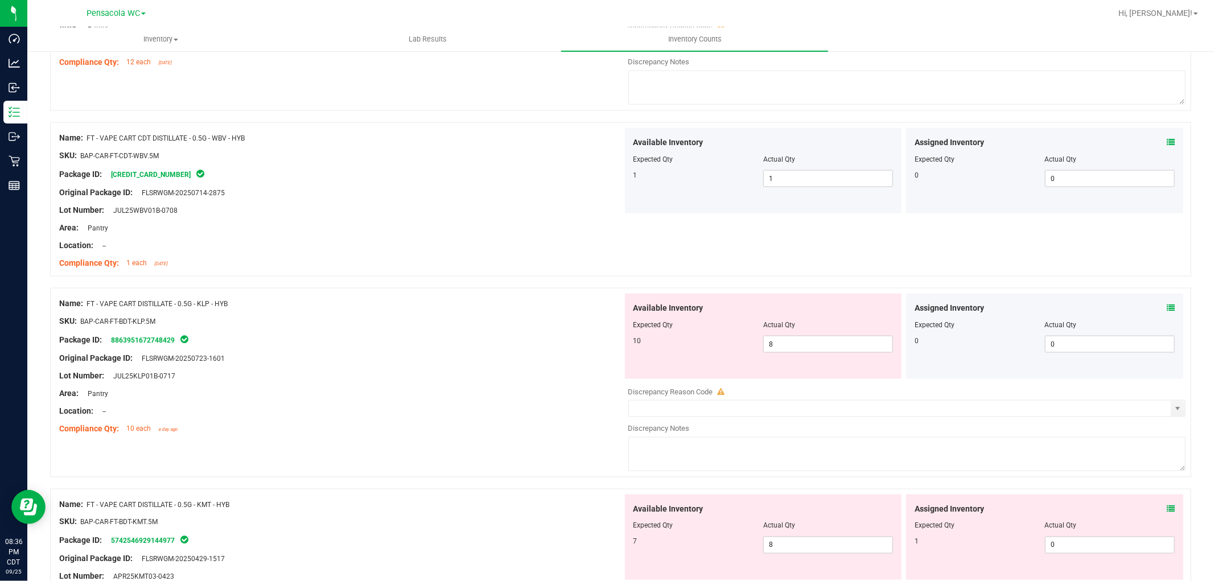
click at [1167, 307] on icon at bounding box center [1171, 308] width 8 height 8
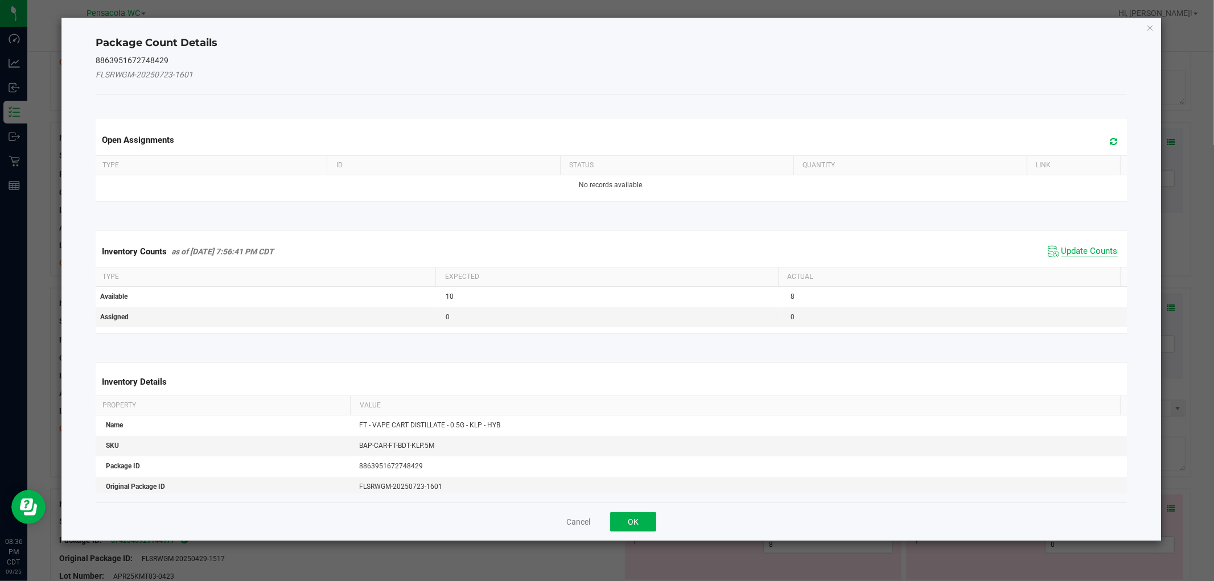
click at [1072, 249] on span "Update Counts" at bounding box center [1089, 251] width 56 height 11
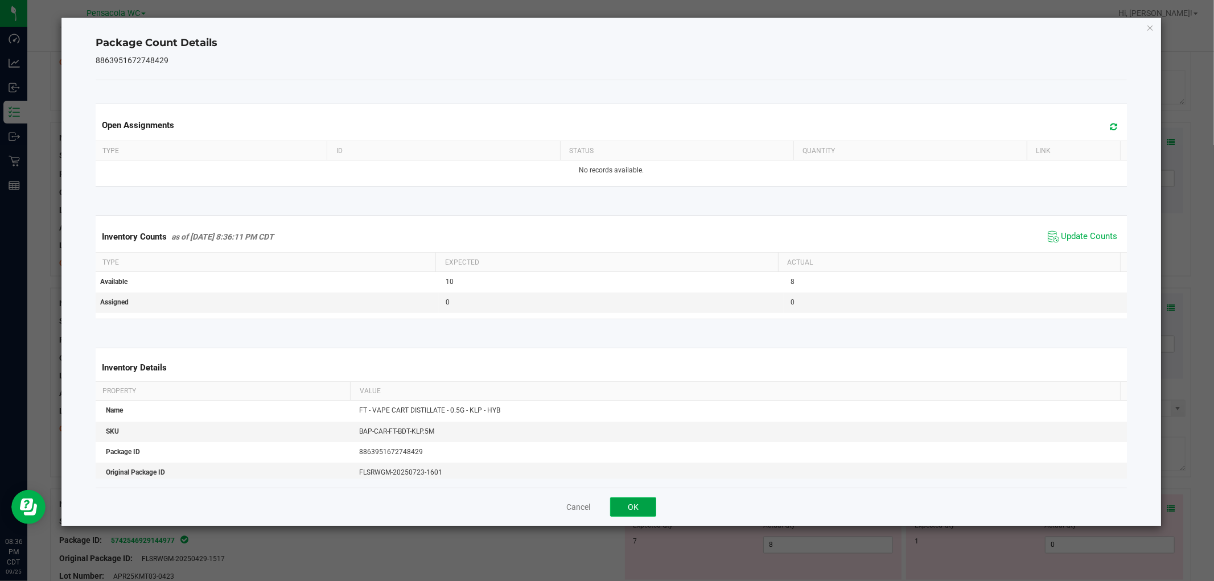
click at [646, 503] on button "OK" at bounding box center [633, 506] width 46 height 19
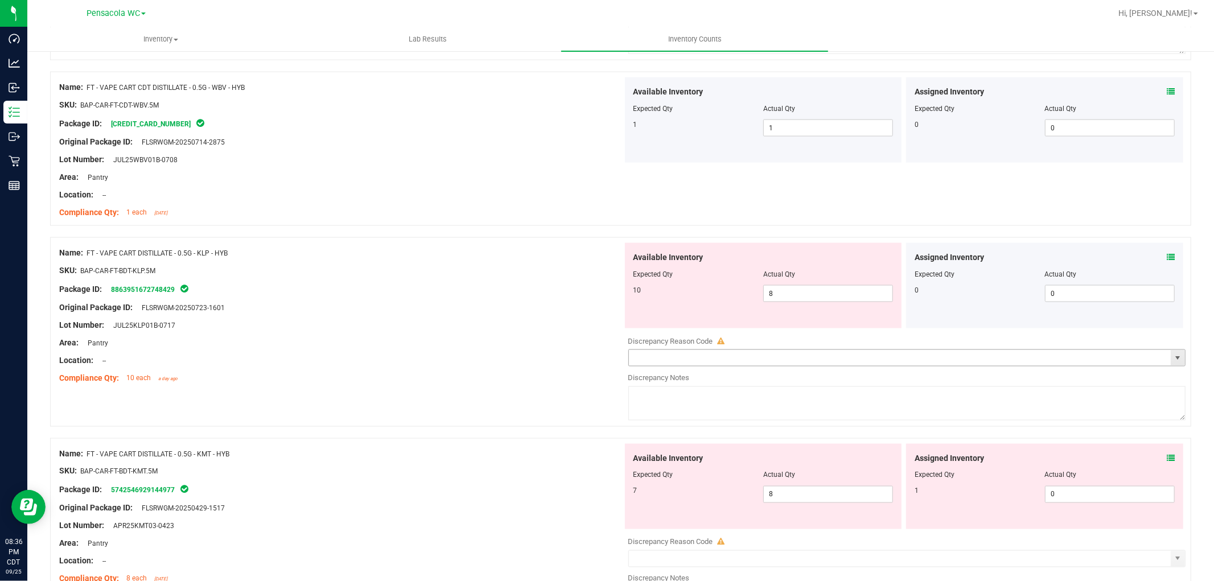
scroll to position [1454, 0]
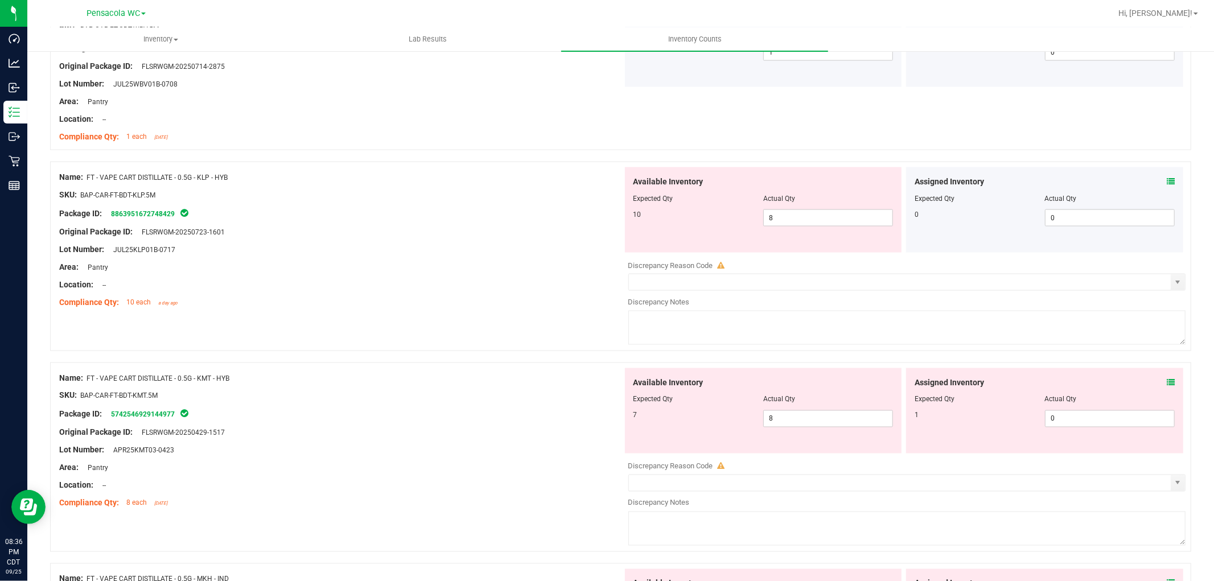
click at [1165, 385] on div "Assigned Inventory Expected Qty Actual Qty 1 0 0" at bounding box center [1044, 410] width 277 height 85
click at [1167, 385] on icon at bounding box center [1171, 382] width 8 height 8
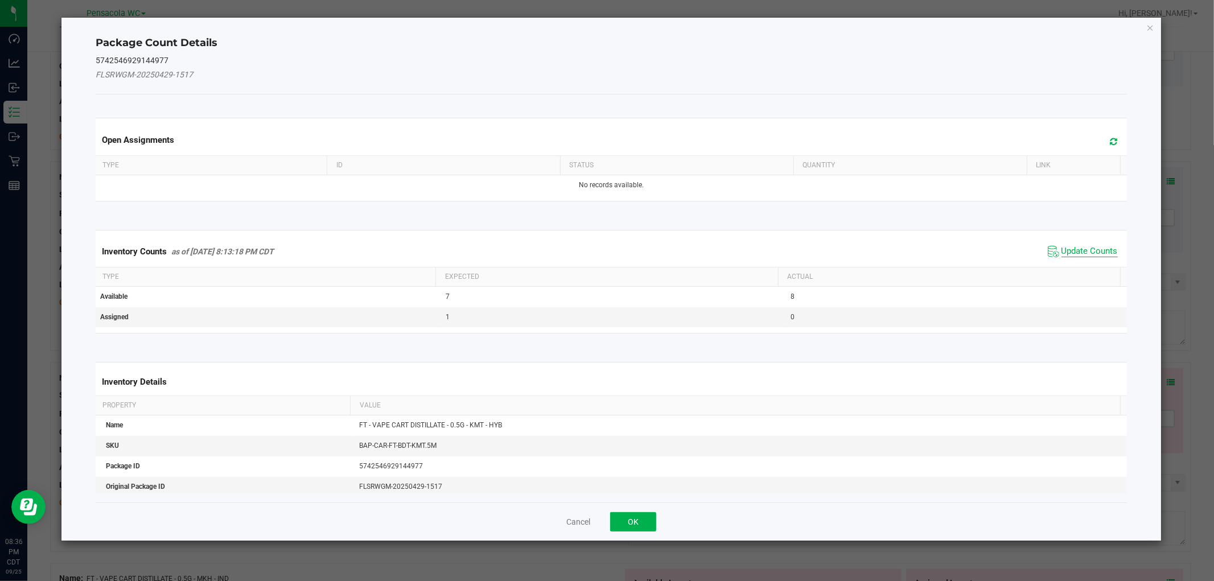
click at [1097, 256] on span "Update Counts" at bounding box center [1089, 251] width 56 height 11
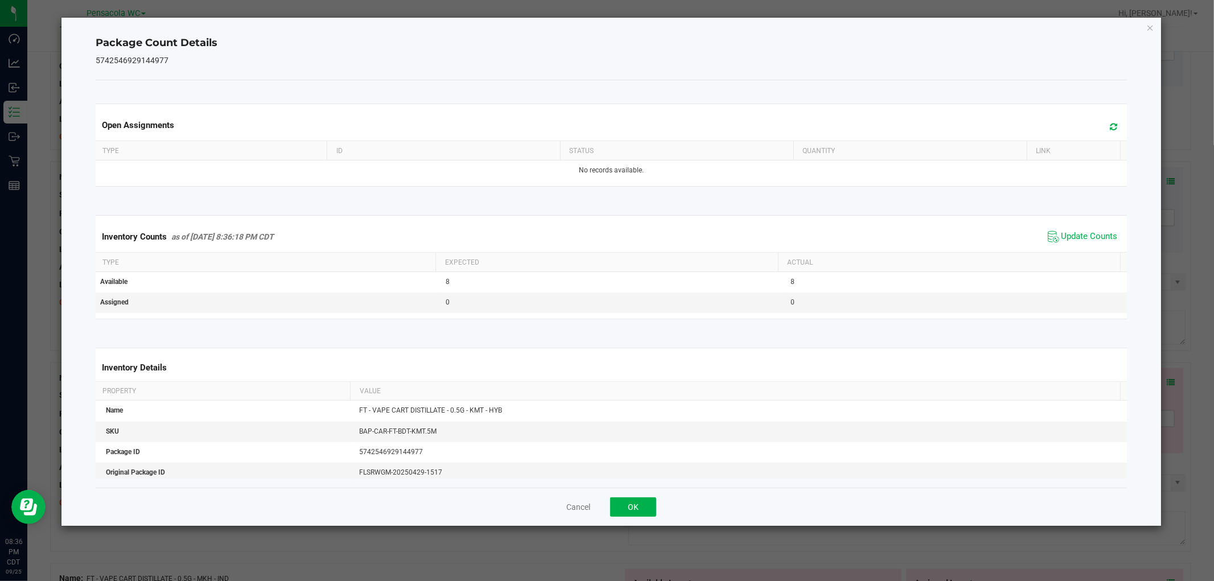
drag, startPoint x: 647, startPoint y: 519, endPoint x: 651, endPoint y: 509, distance: 11.0
click at [648, 518] on div "Cancel OK" at bounding box center [611, 507] width 1031 height 38
click at [652, 508] on button "OK" at bounding box center [633, 506] width 46 height 19
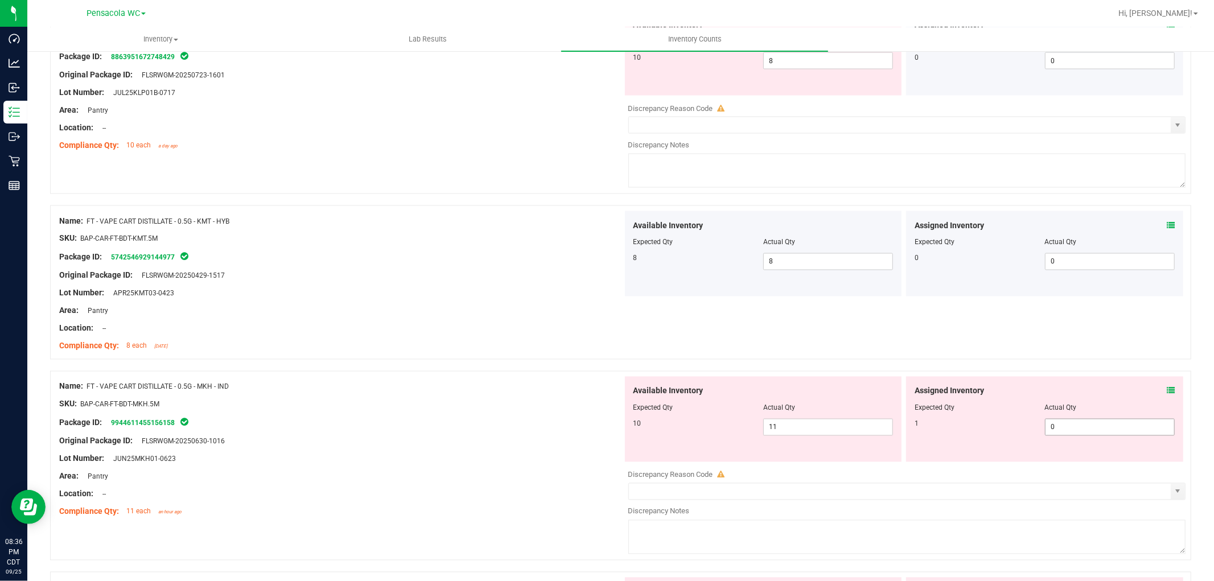
scroll to position [1644, 0]
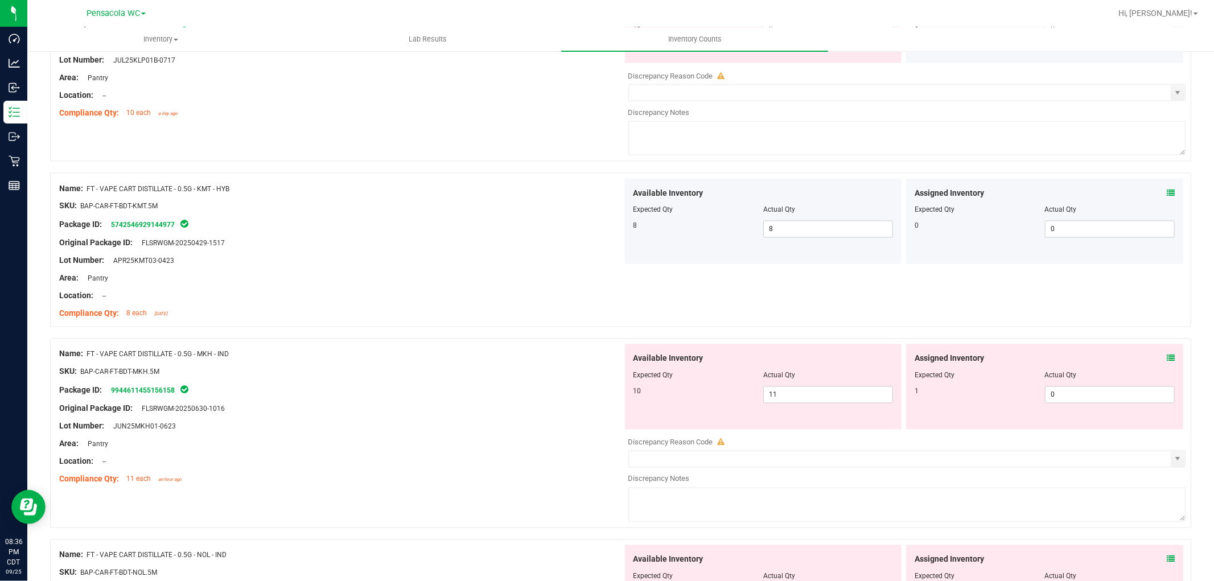
click at [1167, 356] on span at bounding box center [1171, 359] width 8 height 12
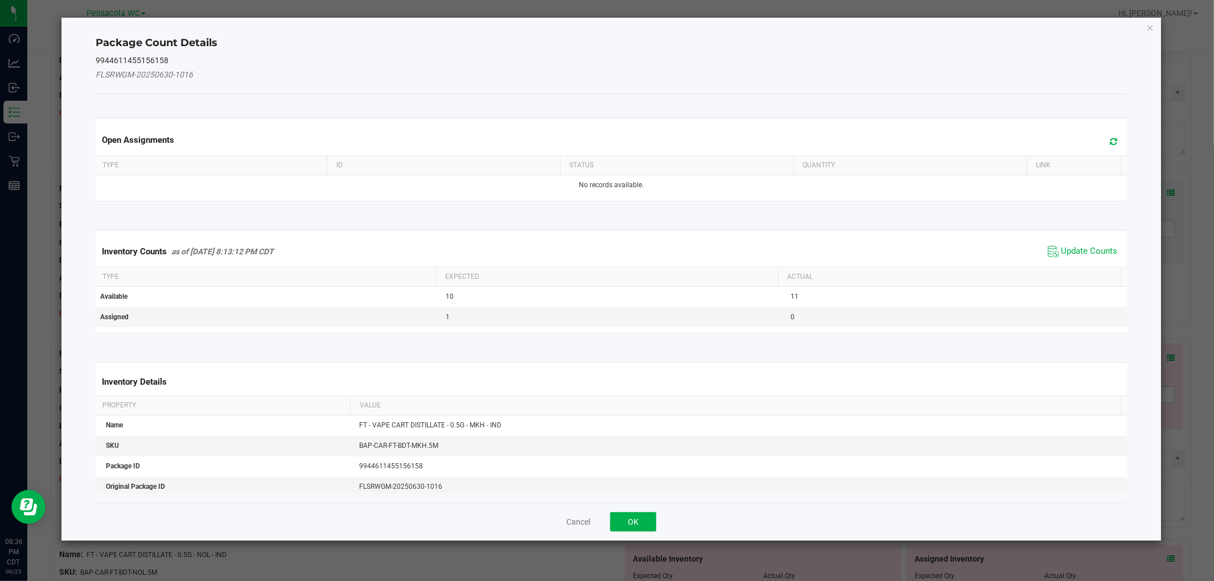
drag, startPoint x: 1056, startPoint y: 226, endPoint x: 1071, endPoint y: 260, distance: 37.0
click at [1059, 232] on div "Inventory Counts as of [DATE] 8:13:12 PM CDT Update Counts Type Expected Actual…" at bounding box center [611, 282] width 1048 height 132
click at [1073, 249] on span "Update Counts" at bounding box center [1089, 251] width 56 height 11
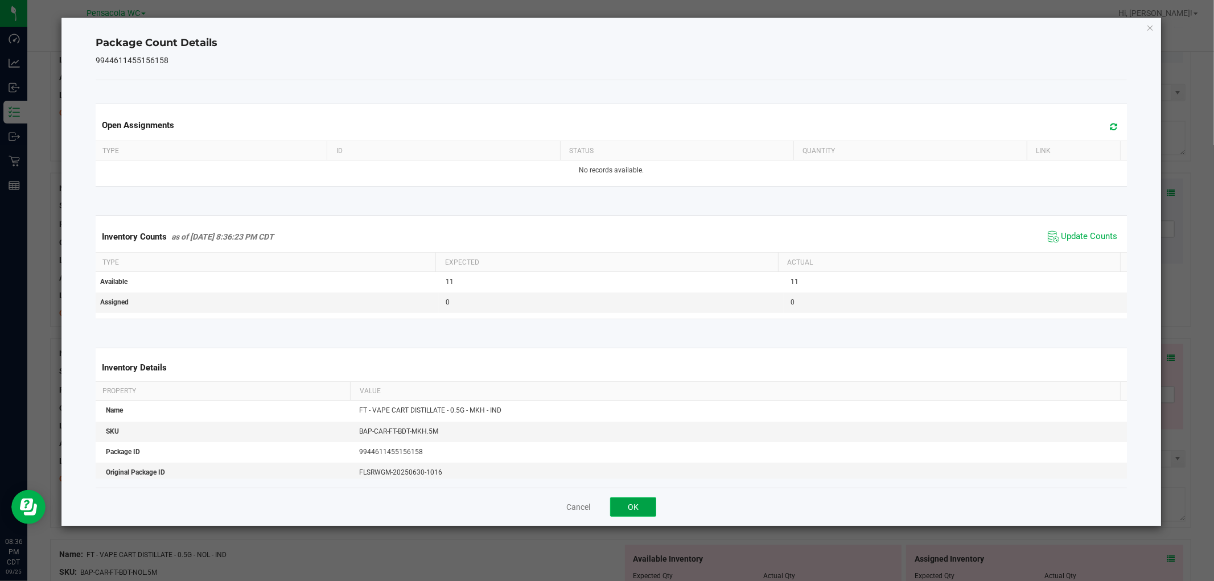
click at [624, 507] on button "OK" at bounding box center [633, 506] width 46 height 19
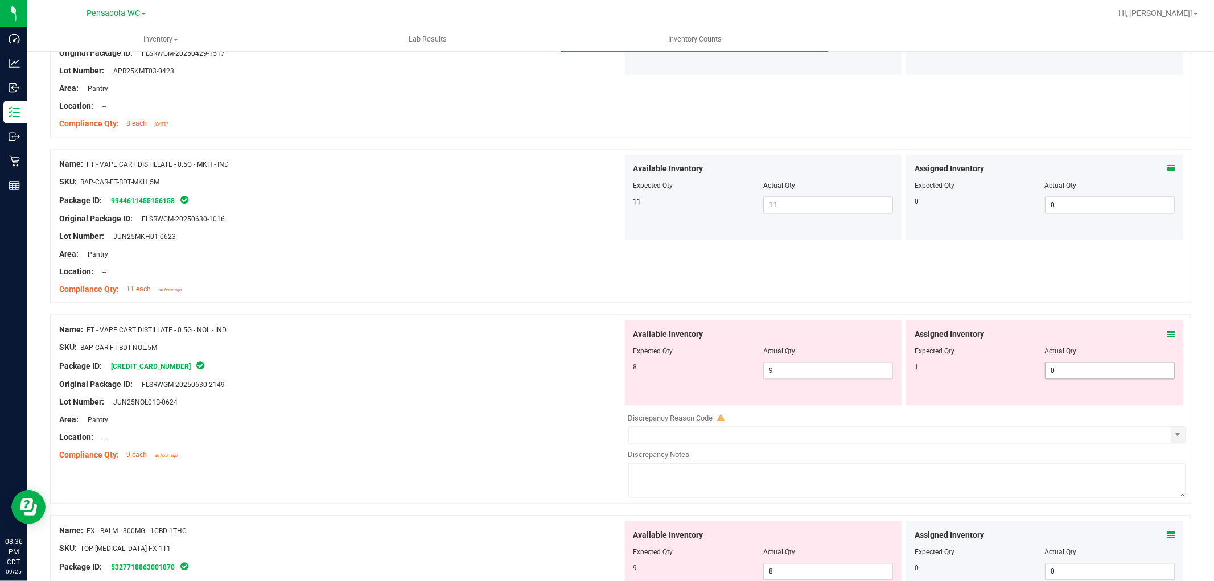
scroll to position [1834, 0]
click at [1166, 336] on div "Assigned Inventory Expected Qty Actual Qty 1 0 0" at bounding box center [1044, 362] width 277 height 85
click at [1167, 337] on icon at bounding box center [1171, 334] width 8 height 8
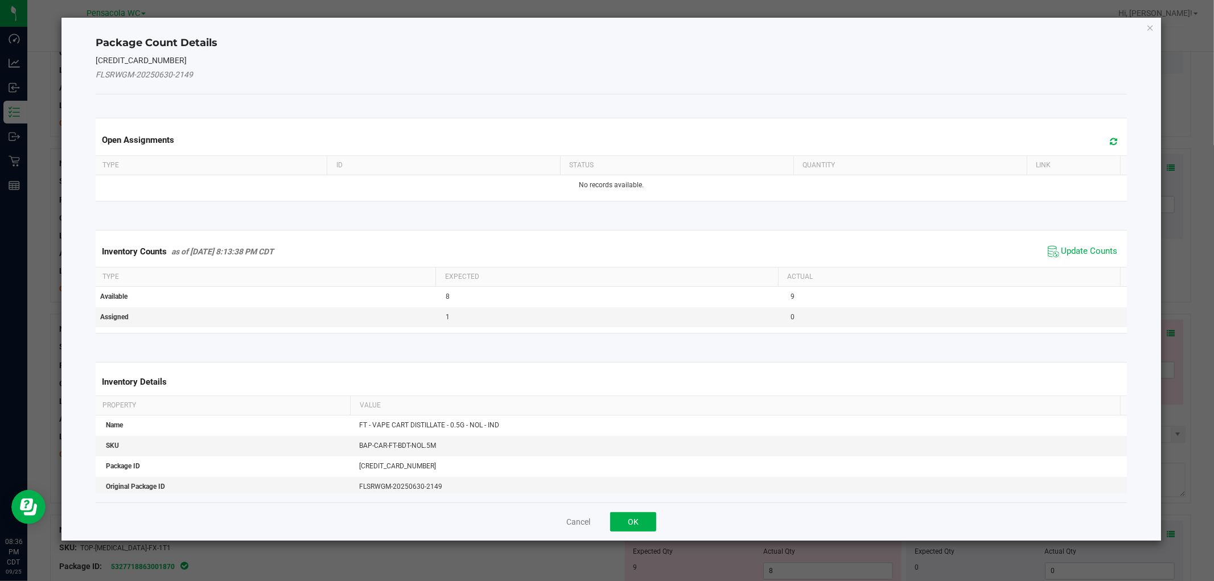
click at [1086, 243] on span "Update Counts" at bounding box center [1083, 251] width 76 height 17
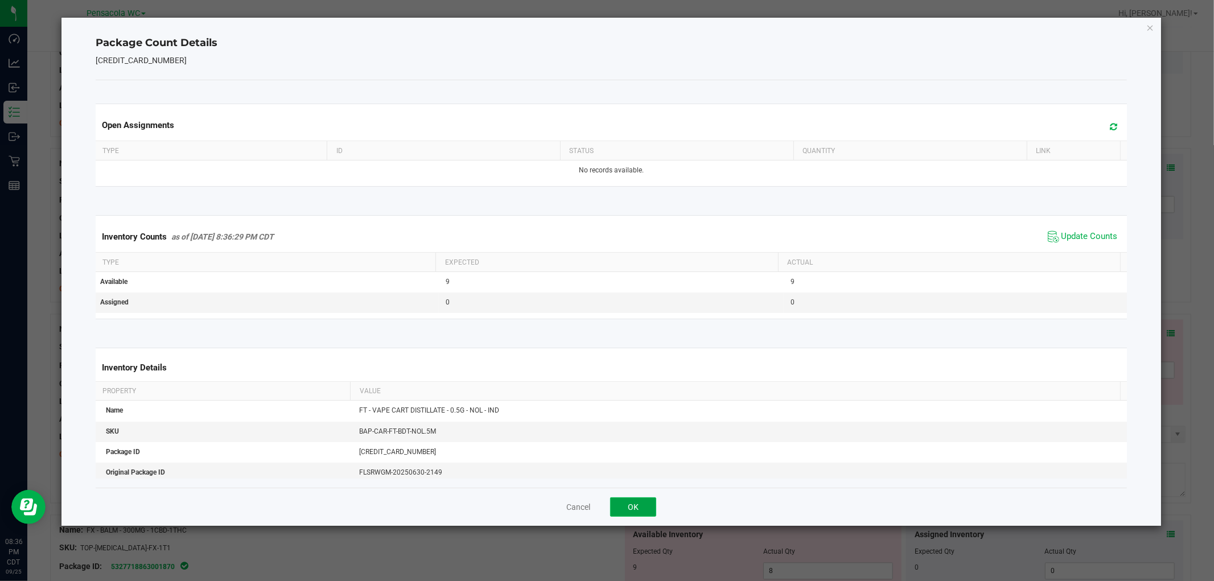
click at [641, 503] on button "OK" at bounding box center [633, 506] width 46 height 19
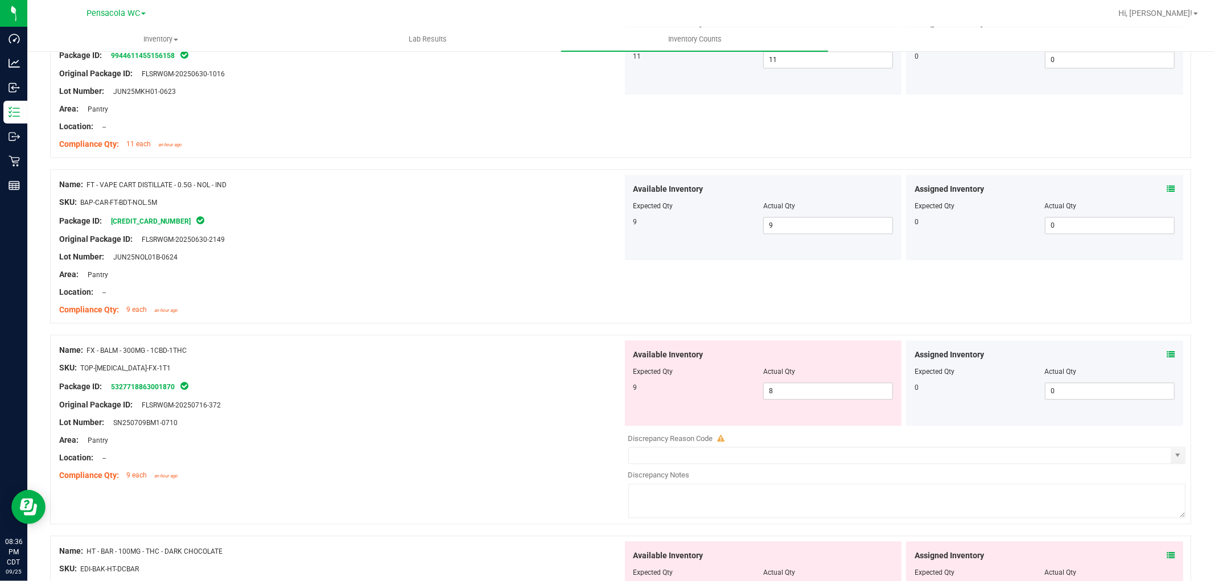
scroll to position [2023, 0]
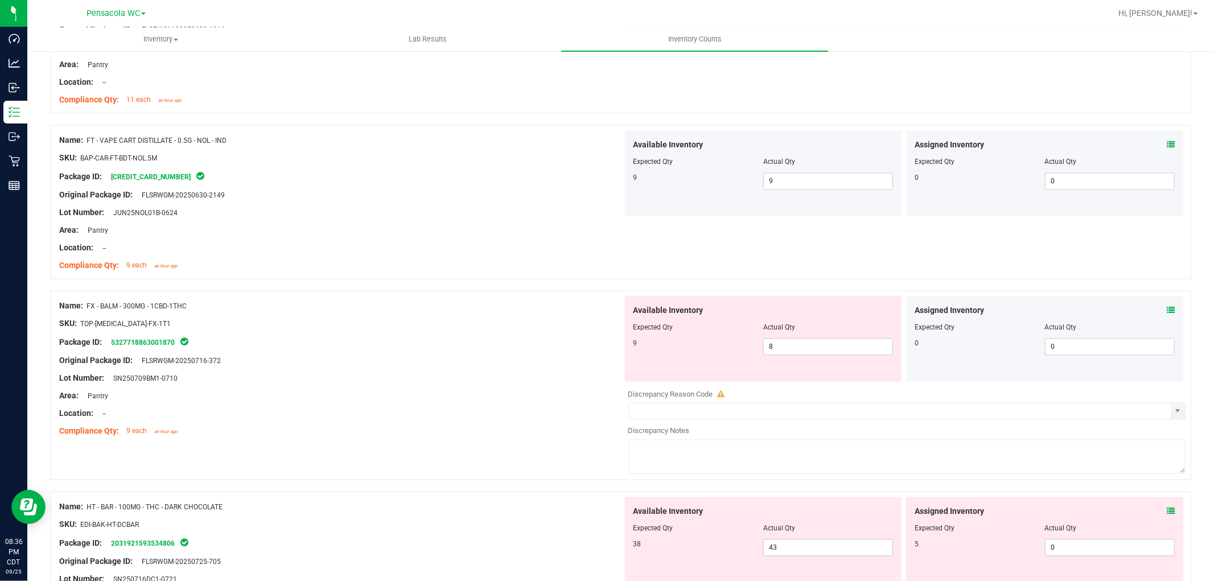
click at [1167, 312] on icon at bounding box center [1171, 310] width 8 height 8
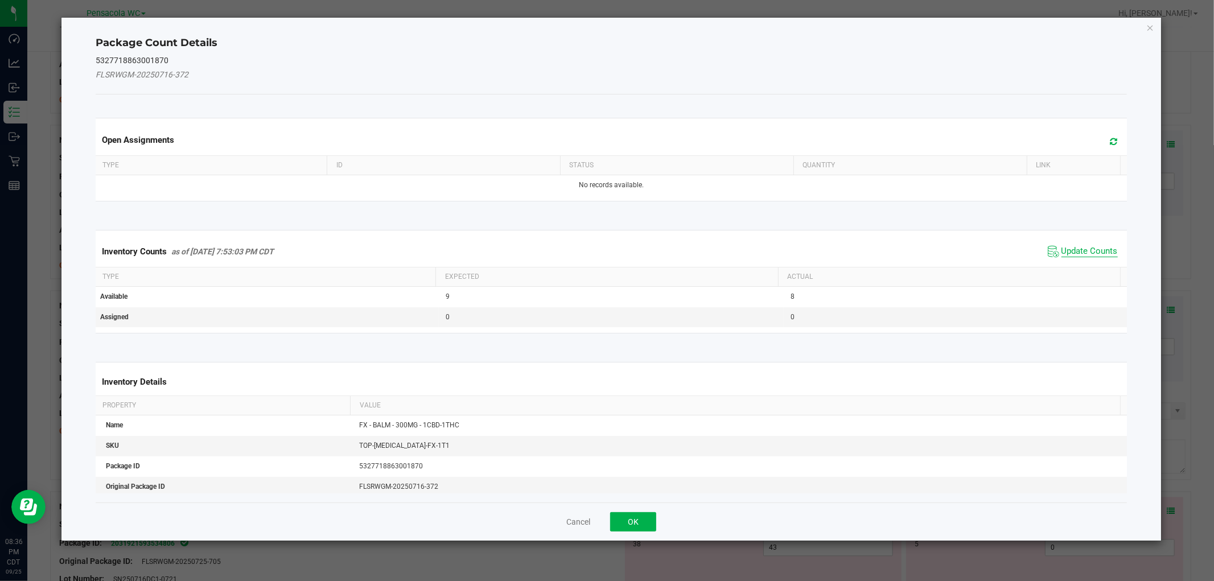
click at [1102, 252] on span "Update Counts" at bounding box center [1089, 251] width 56 height 11
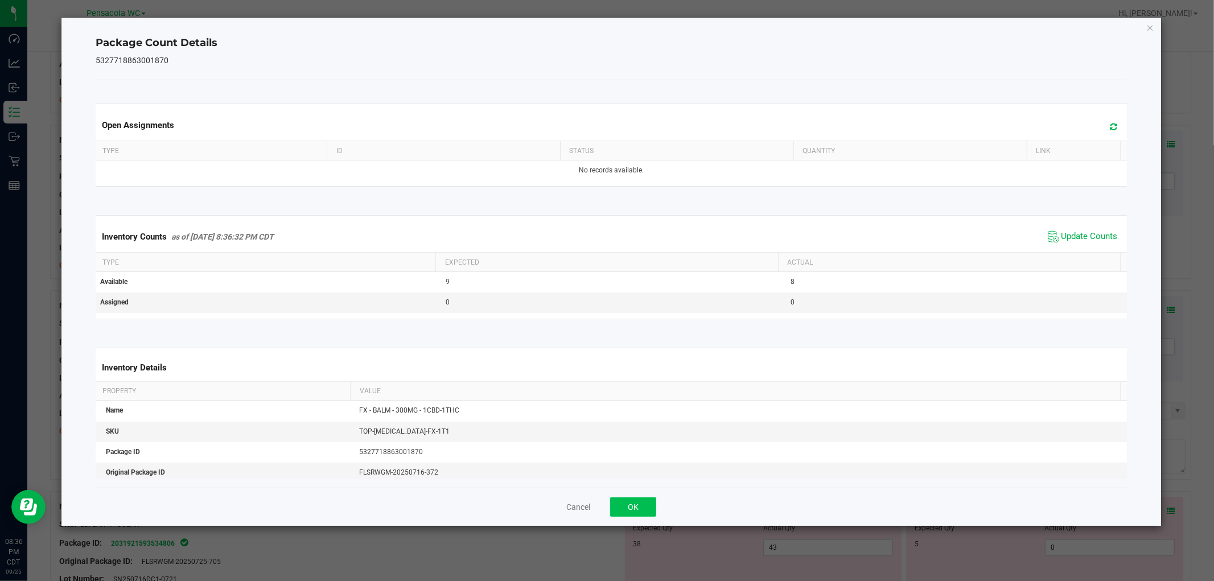
click at [615, 510] on div "Cancel OK" at bounding box center [611, 507] width 1031 height 38
click at [633, 502] on button "OK" at bounding box center [633, 506] width 46 height 19
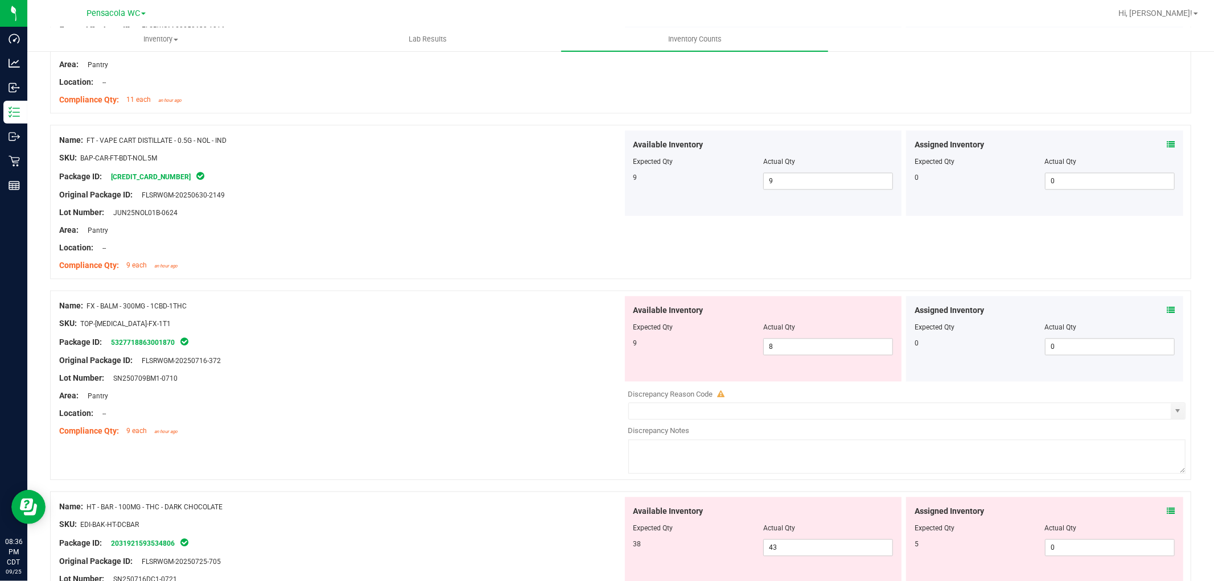
scroll to position [2086, 0]
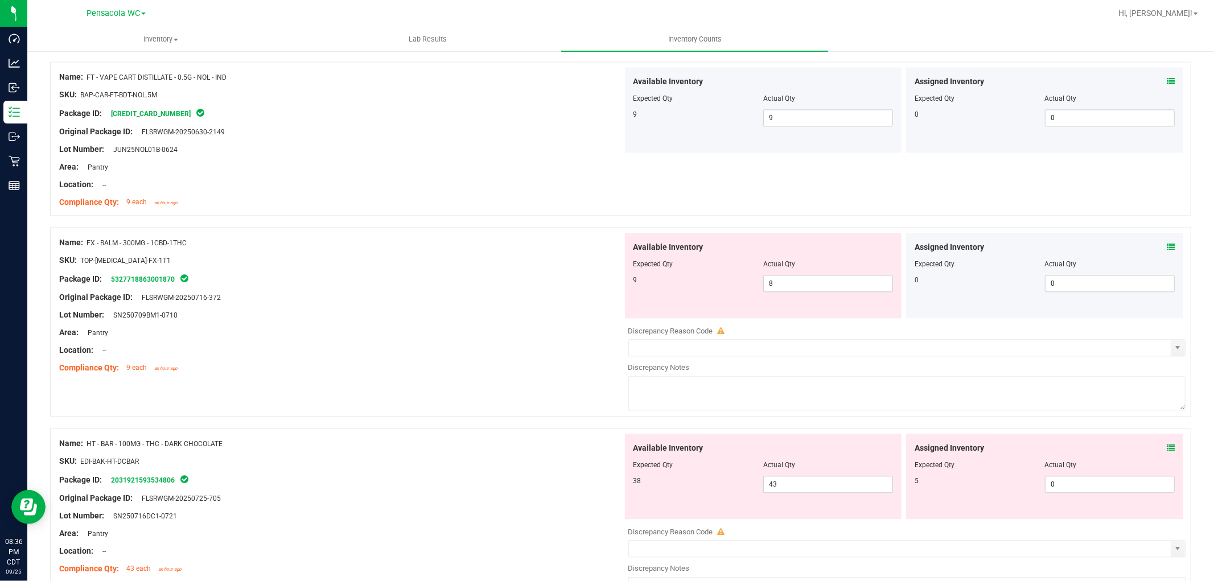
click at [1167, 450] on icon at bounding box center [1171, 448] width 8 height 8
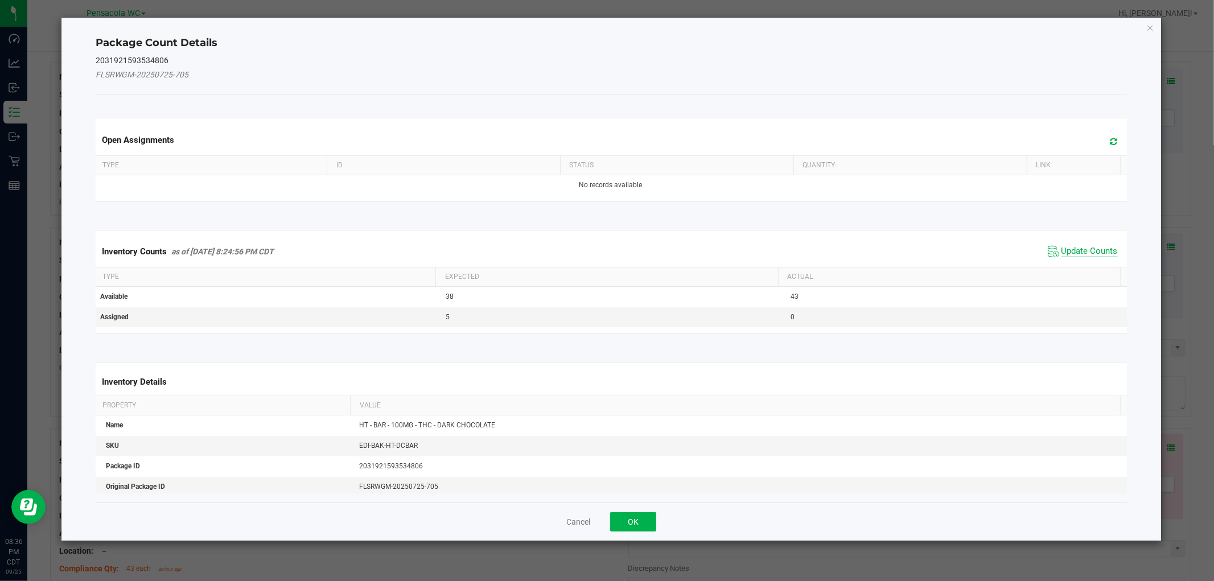
click at [1089, 249] on span "Update Counts" at bounding box center [1089, 251] width 56 height 11
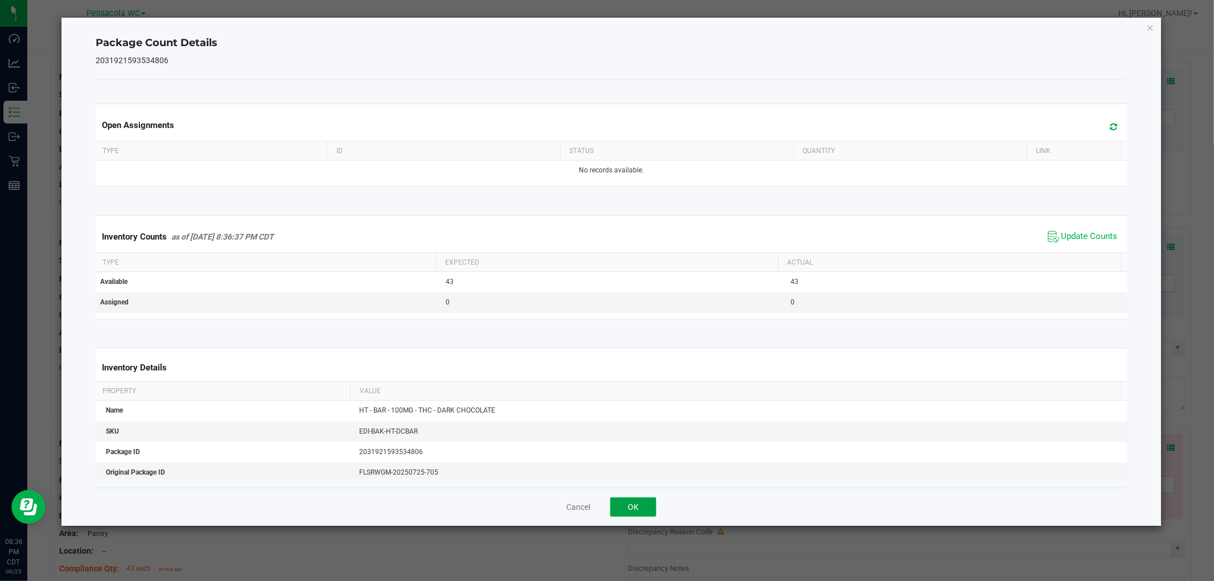
click at [644, 509] on button "OK" at bounding box center [633, 506] width 46 height 19
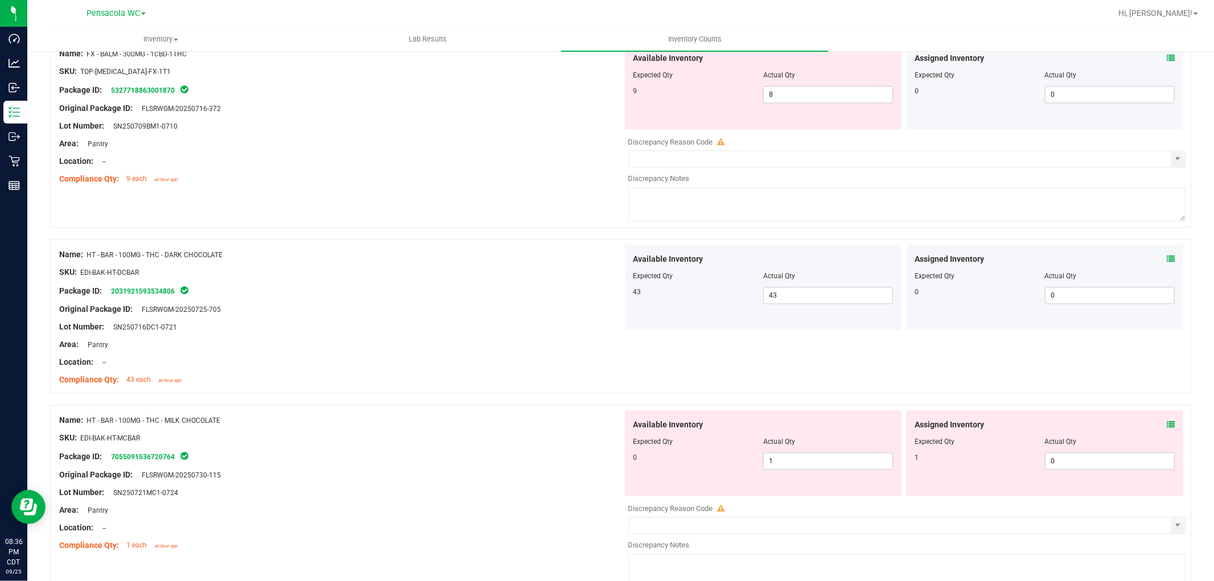
scroll to position [2277, 0]
click at [1167, 425] on icon at bounding box center [1171, 423] width 8 height 8
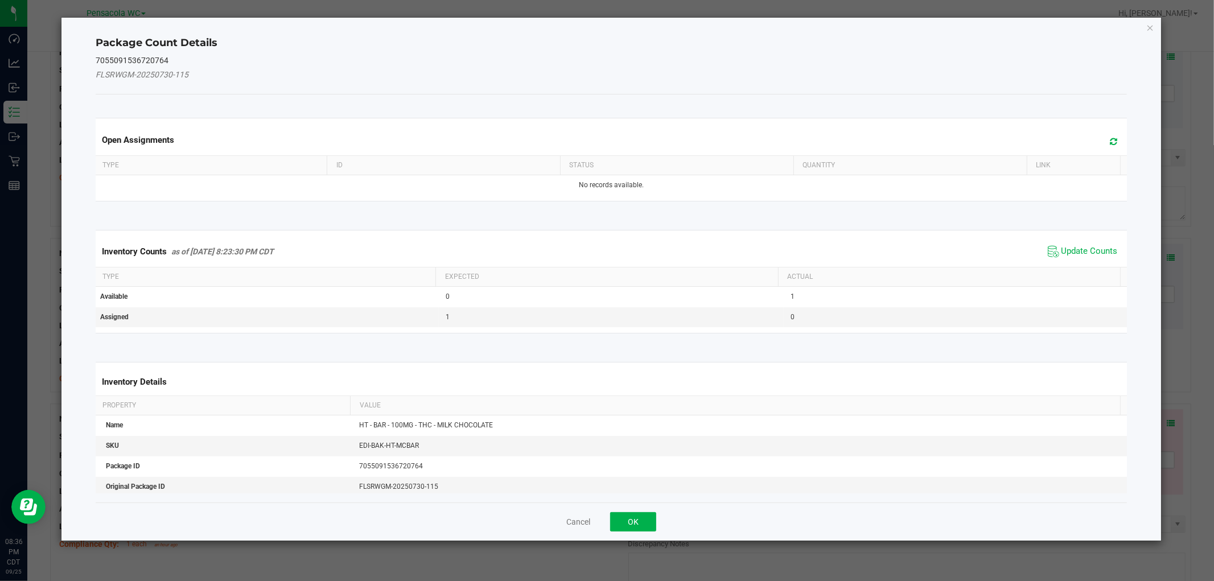
click at [1068, 258] on span "Update Counts" at bounding box center [1083, 251] width 76 height 17
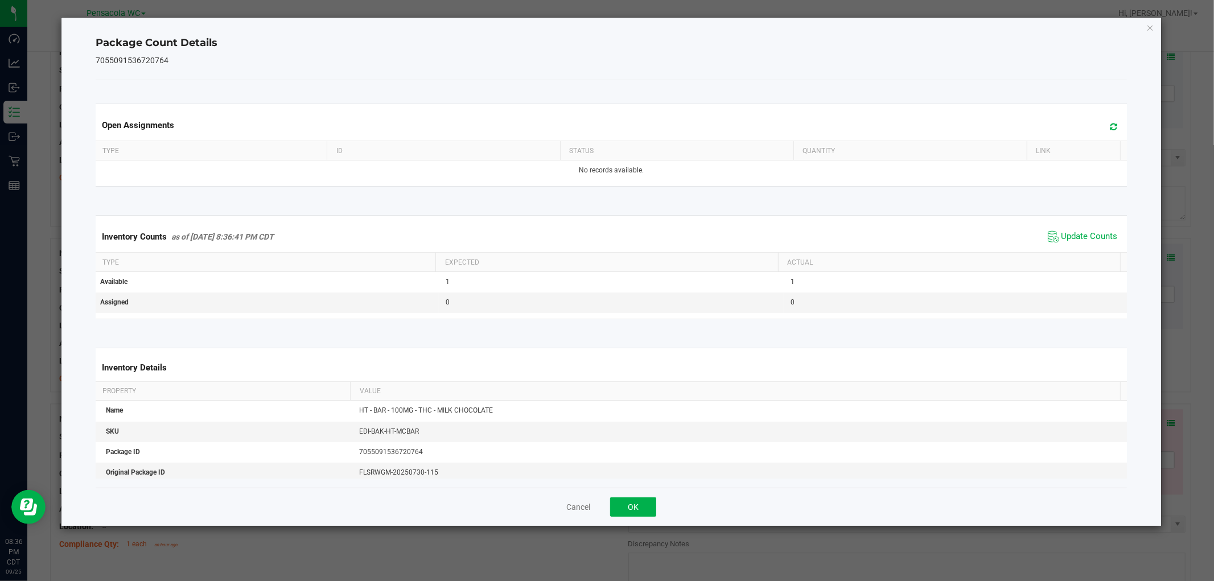
click at [1069, 255] on th "Actual" at bounding box center [949, 262] width 342 height 19
click at [636, 504] on button "OK" at bounding box center [633, 506] width 46 height 19
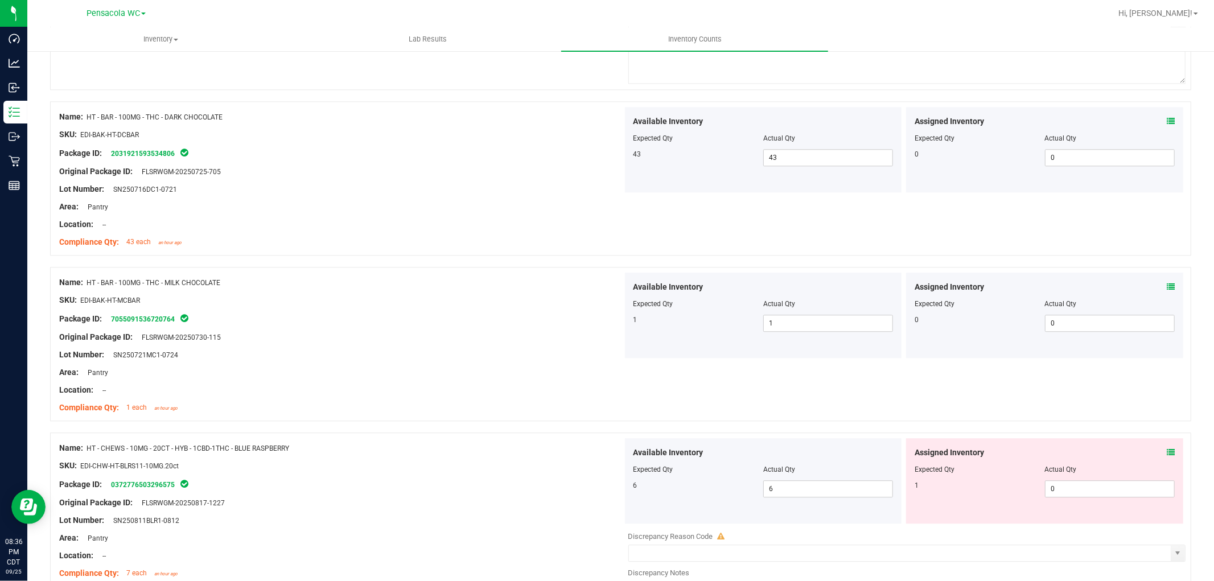
scroll to position [2466, 0]
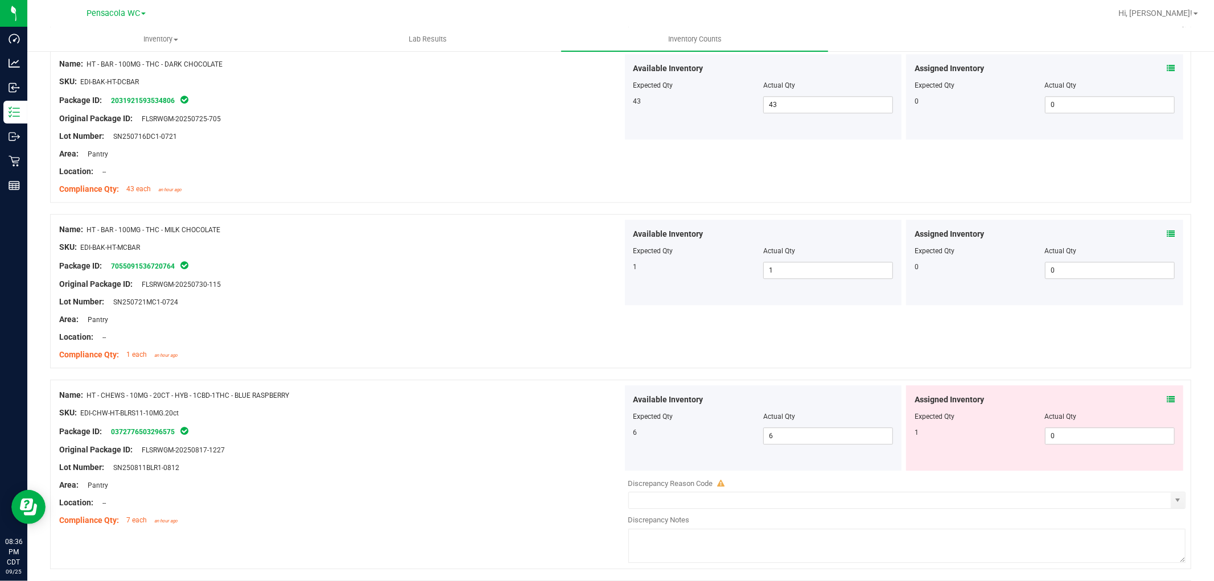
click at [1167, 397] on span at bounding box center [1171, 400] width 8 height 12
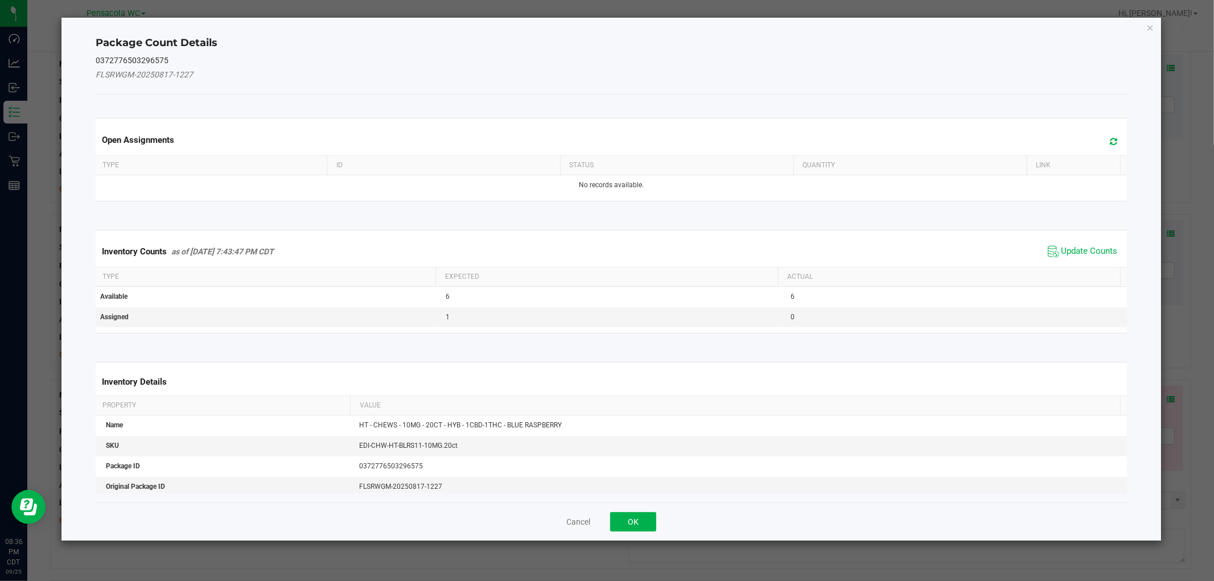
click at [1066, 240] on div "Inventory Counts as of [DATE] 7:43:47 PM CDT Update Counts" at bounding box center [610, 251] width 1035 height 31
click at [1068, 248] on span "Update Counts" at bounding box center [1089, 251] width 56 height 11
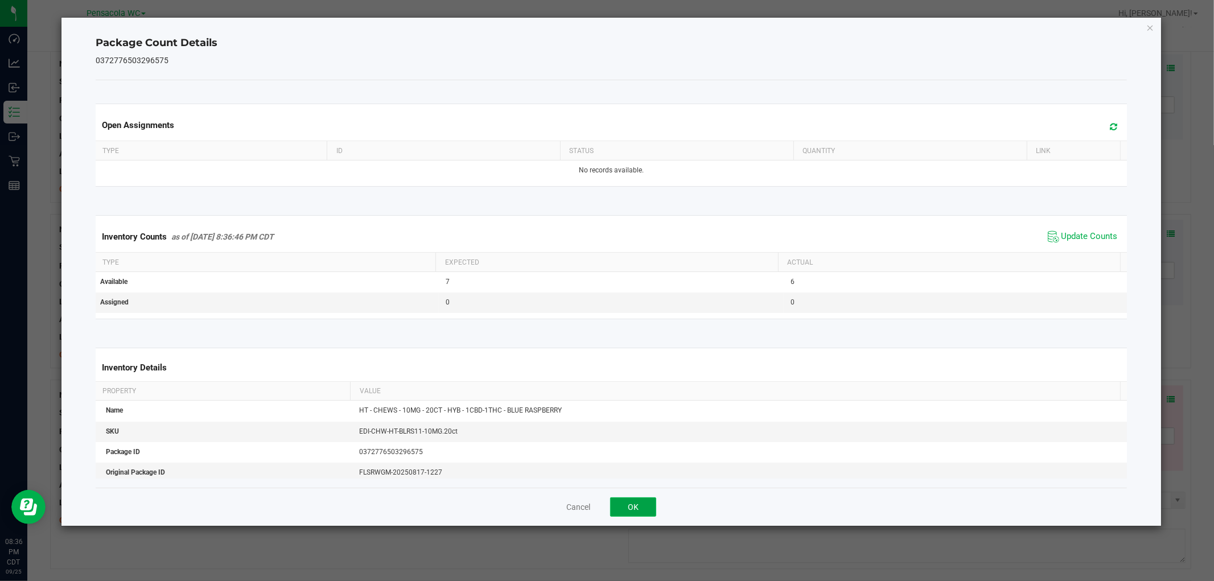
click at [641, 511] on button "OK" at bounding box center [633, 506] width 46 height 19
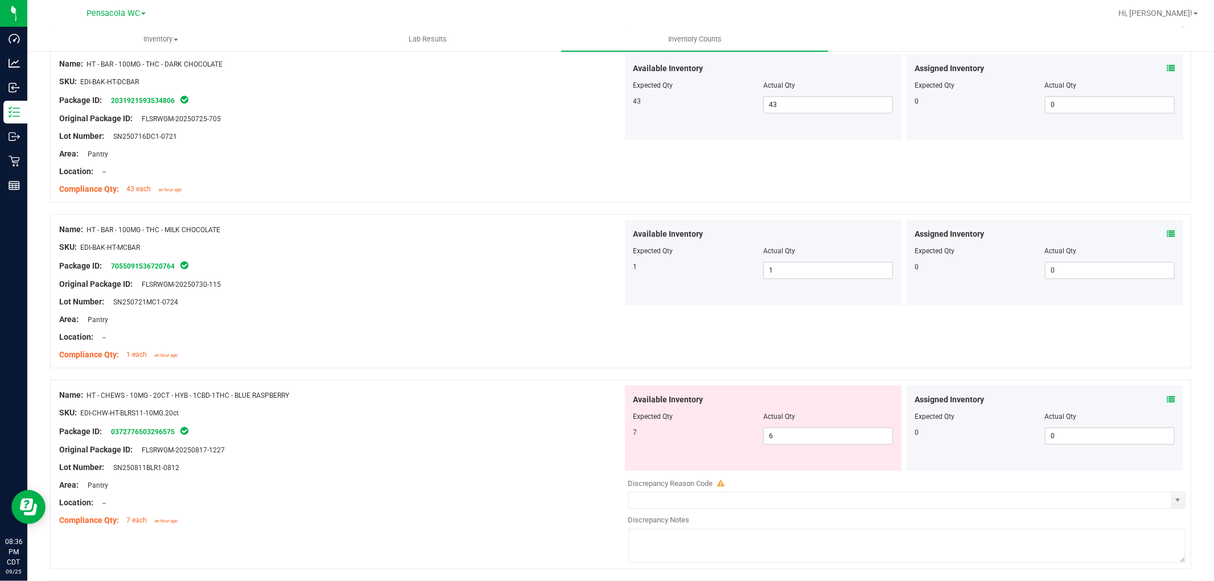
scroll to position [2592, 0]
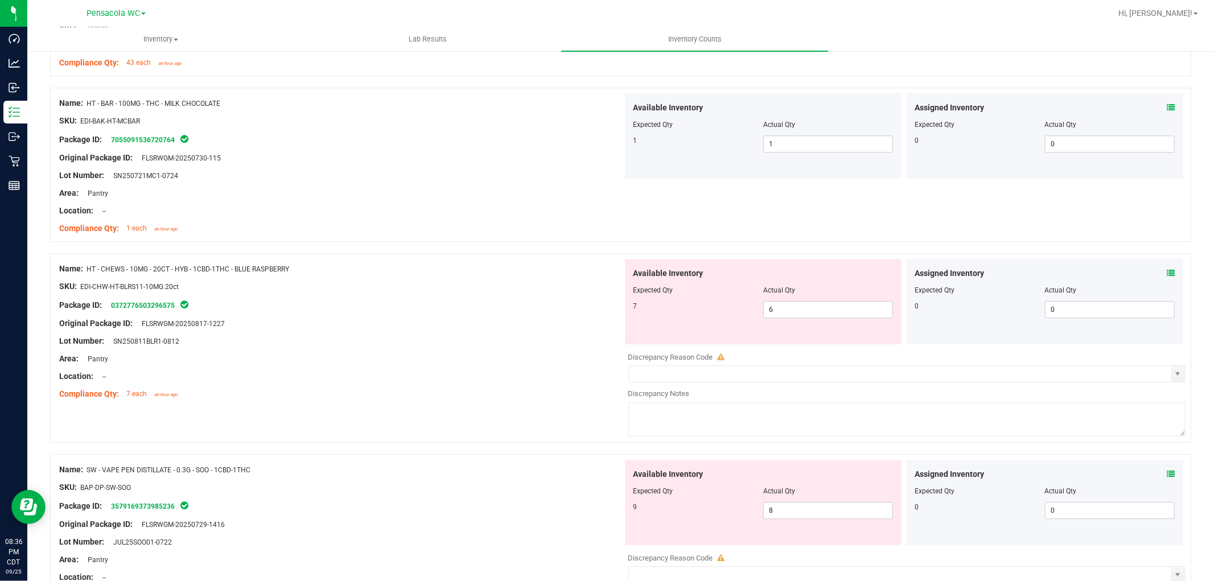
click at [1156, 474] on div "Assigned Inventory" at bounding box center [1045, 474] width 260 height 12
click at [1167, 475] on icon at bounding box center [1171, 474] width 8 height 8
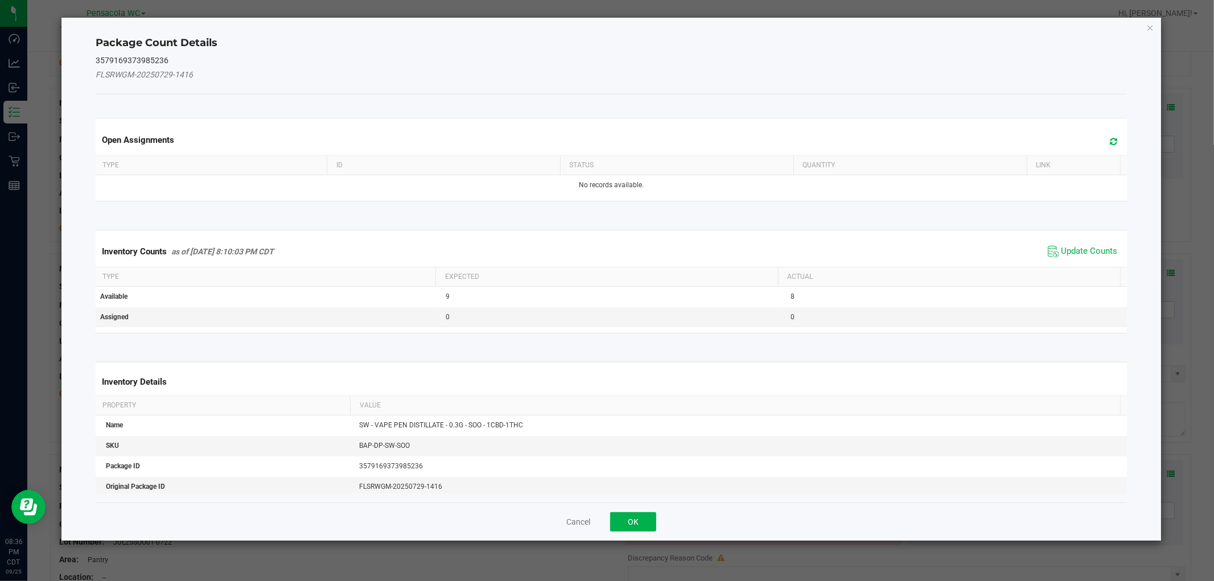
click at [1079, 245] on span "Update Counts" at bounding box center [1083, 251] width 76 height 17
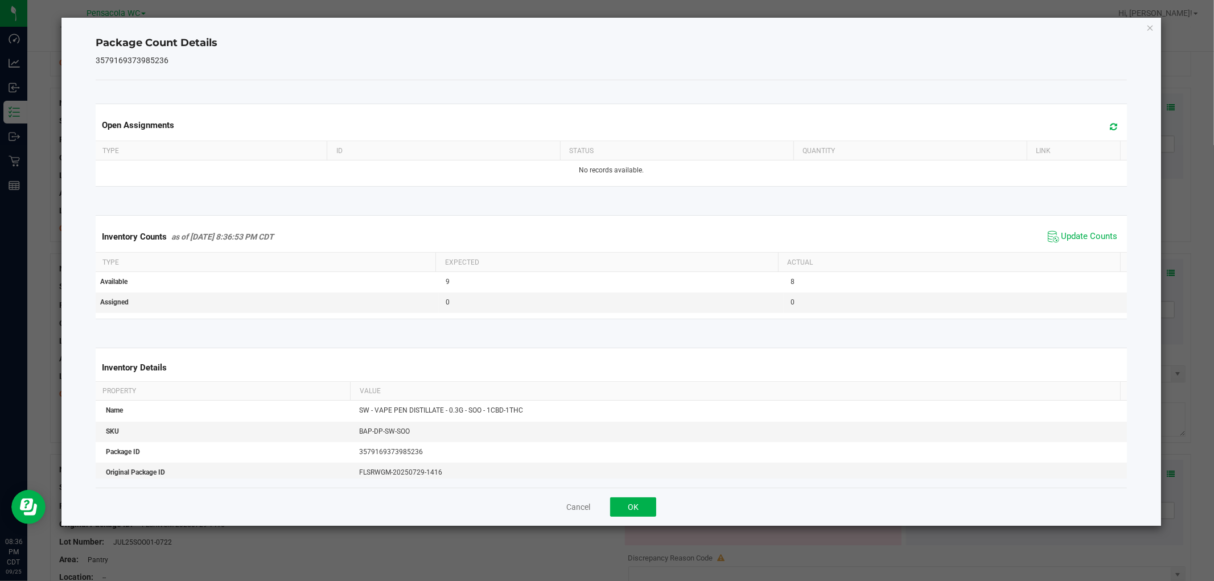
click at [639, 519] on div "Cancel OK" at bounding box center [611, 507] width 1031 height 38
drag, startPoint x: 645, startPoint y: 516, endPoint x: 662, endPoint y: 509, distance: 18.2
click at [645, 515] on button "OK" at bounding box center [633, 506] width 46 height 19
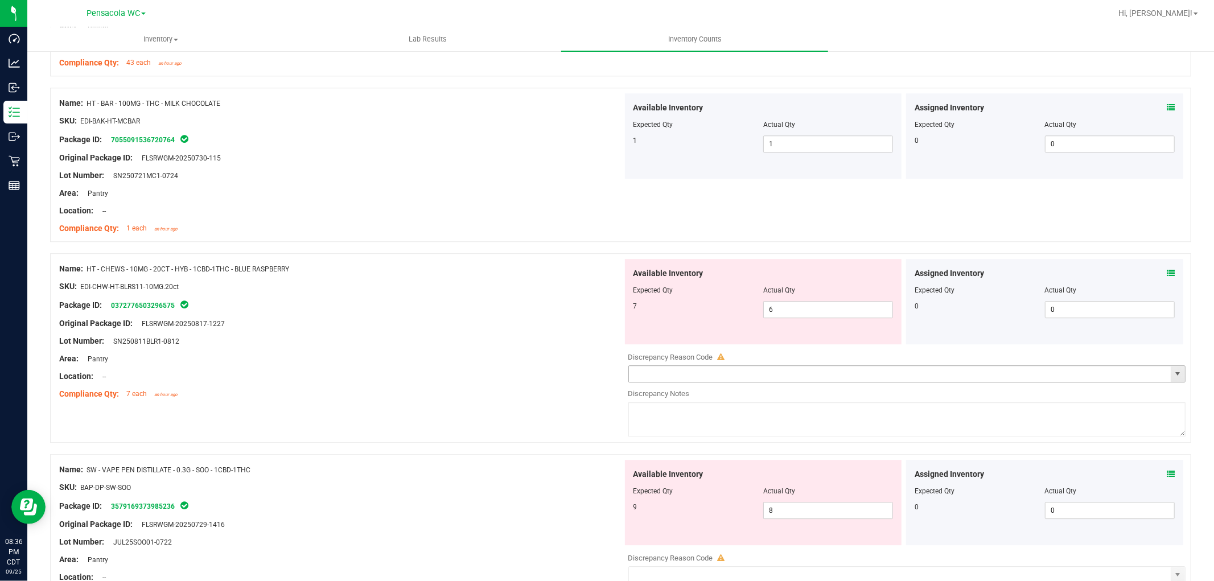
scroll to position [2710, 0]
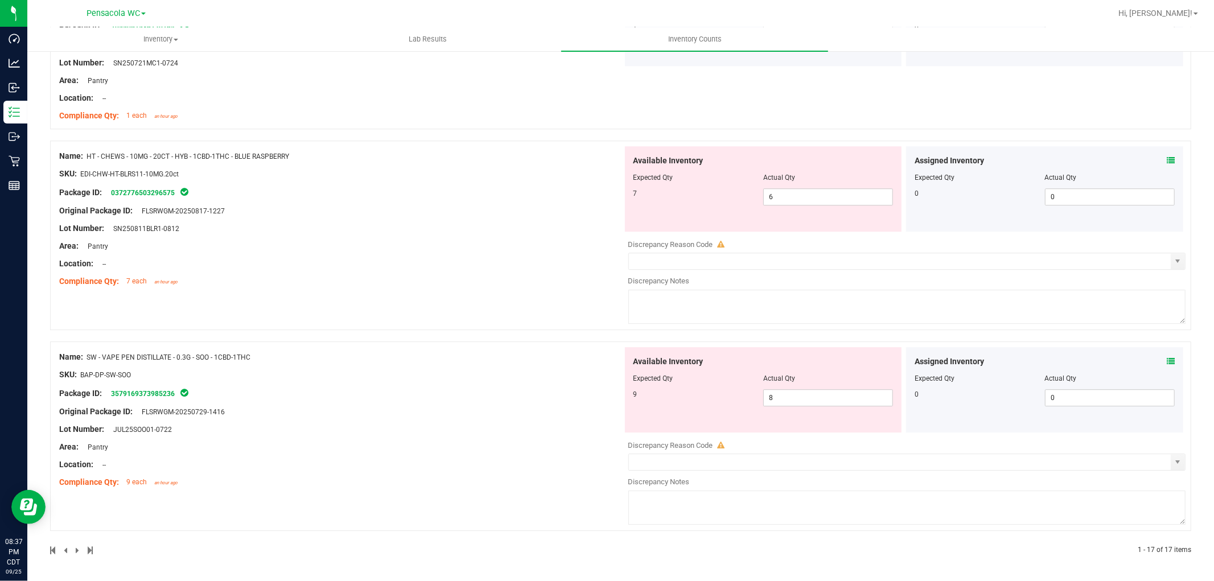
click at [800, 406] on div "Available Inventory Expected Qty Actual Qty 9 8 8" at bounding box center [763, 389] width 277 height 85
click at [800, 404] on span "8 8" at bounding box center [828, 397] width 130 height 17
type input "9"
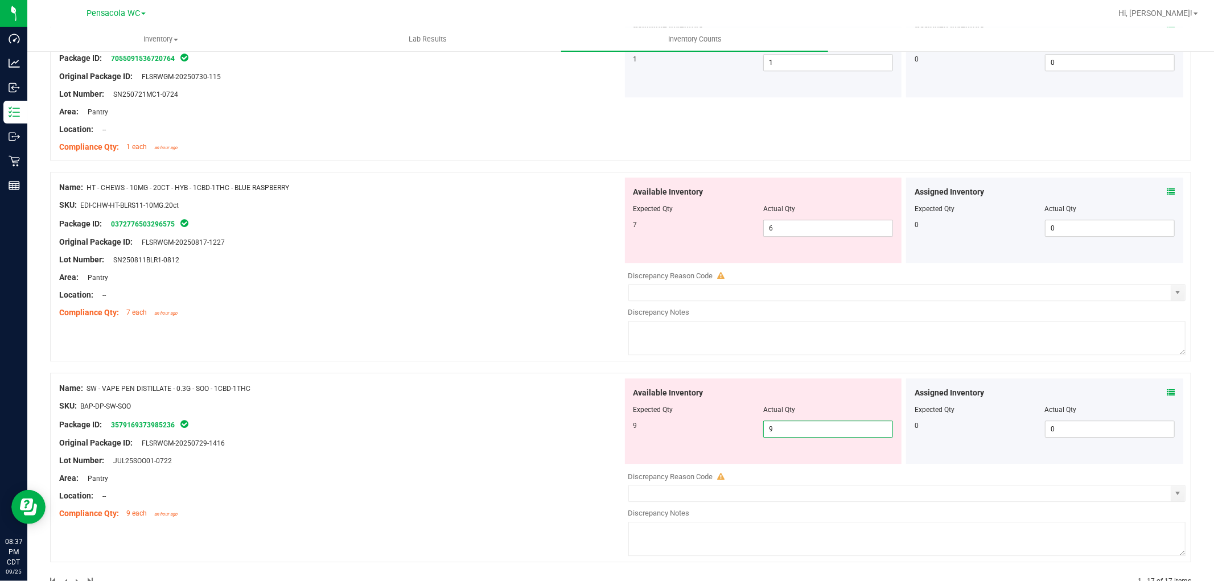
click at [587, 378] on div "Name: SW - VAPE PEN DISTILLATE - 0.3G - SOO - 1CBD-1THC SKU: BAP-DP-SW-SOO Pack…" at bounding box center [620, 468] width 1141 height 190
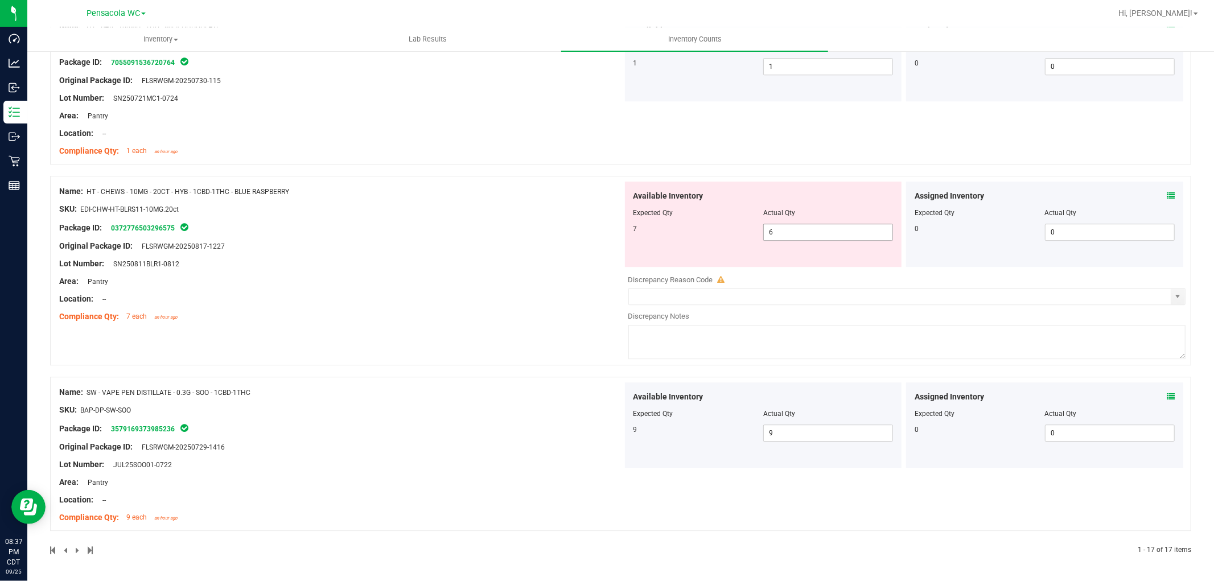
click at [831, 234] on span "6 6" at bounding box center [828, 232] width 130 height 17
type input "7"
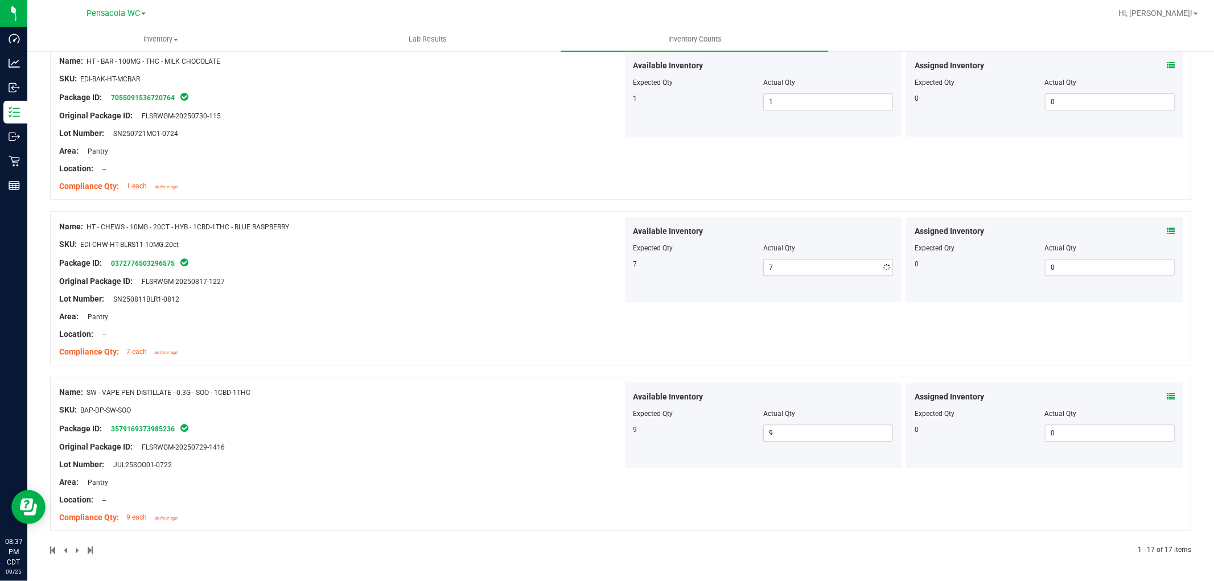
click at [548, 252] on div "Name: HT - CHEWS - 10MG - 20CT - HYB - 1CBD-1THC - BLUE RASPBERRY SKU: EDI-CHW-…" at bounding box center [340, 289] width 563 height 145
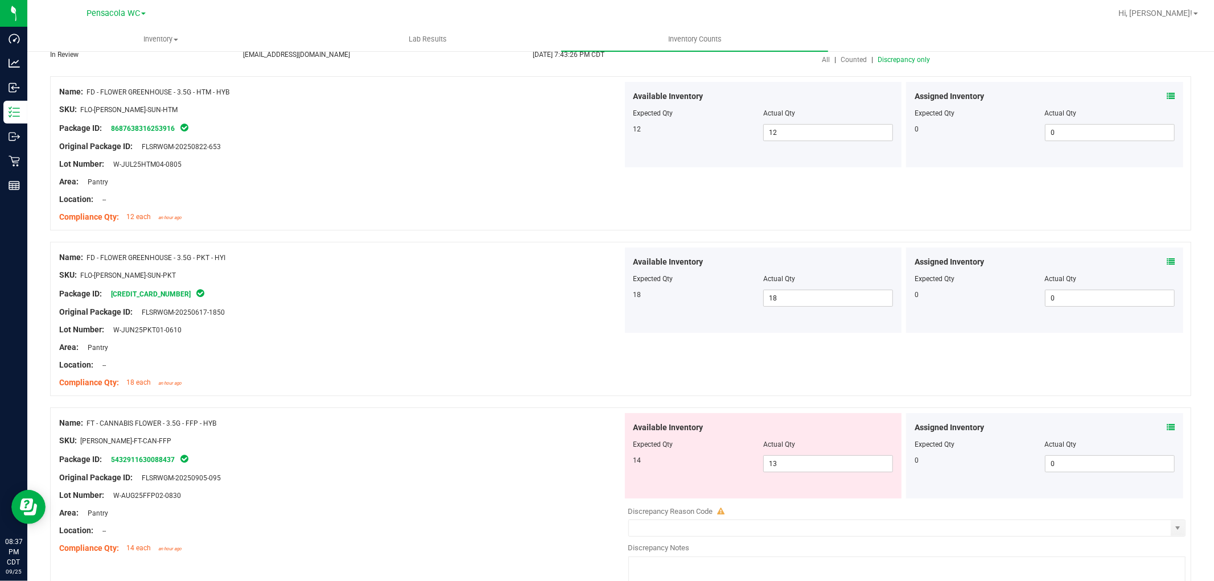
scroll to position [0, 0]
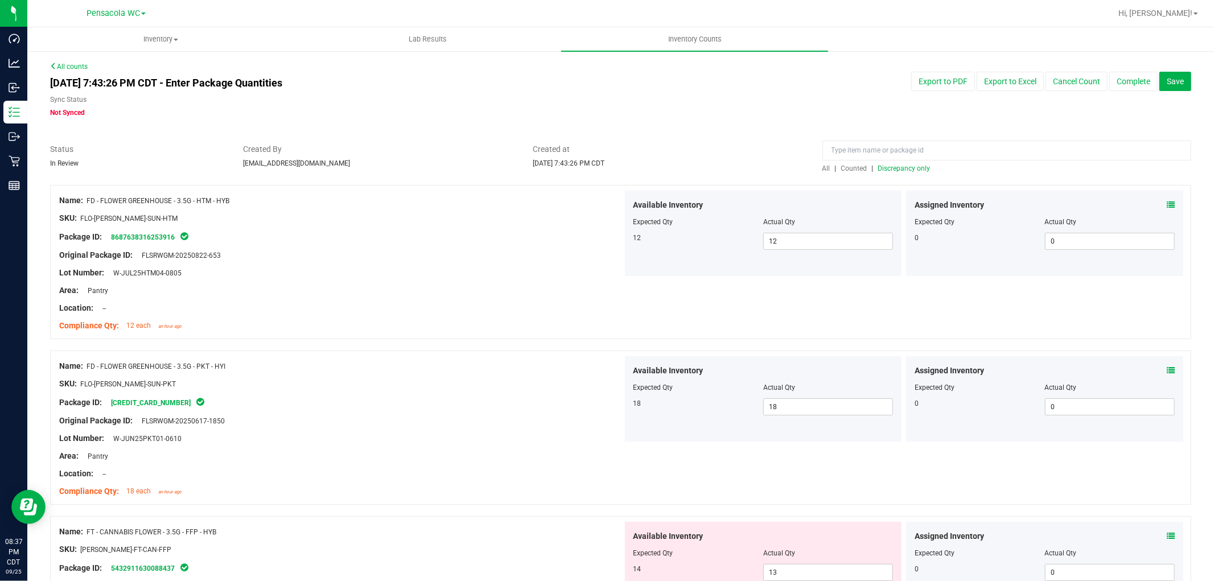
click at [912, 170] on span "Discrepancy only" at bounding box center [904, 168] width 52 height 8
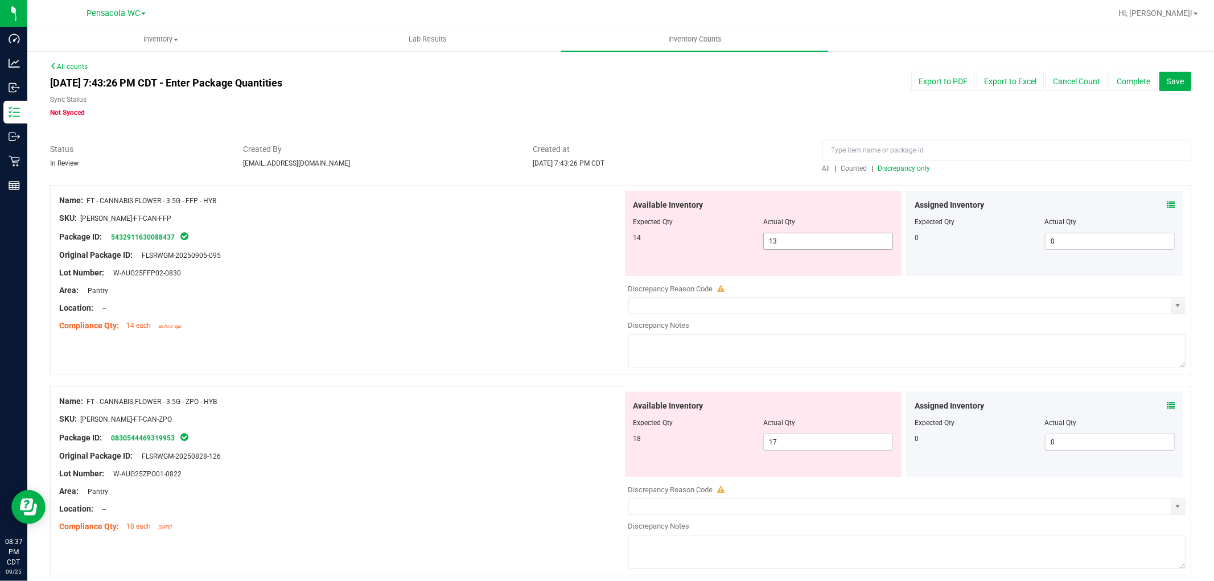
click at [797, 237] on span "13 13" at bounding box center [828, 241] width 130 height 17
type input "14"
click at [505, 261] on div at bounding box center [340, 264] width 563 height 6
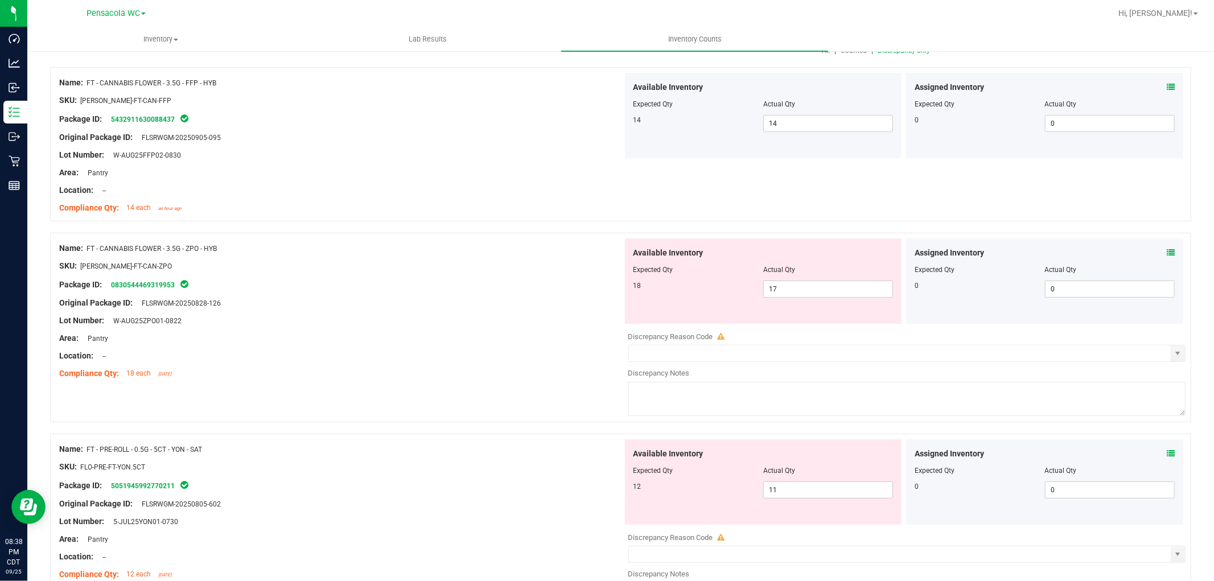
scroll to position [126, 0]
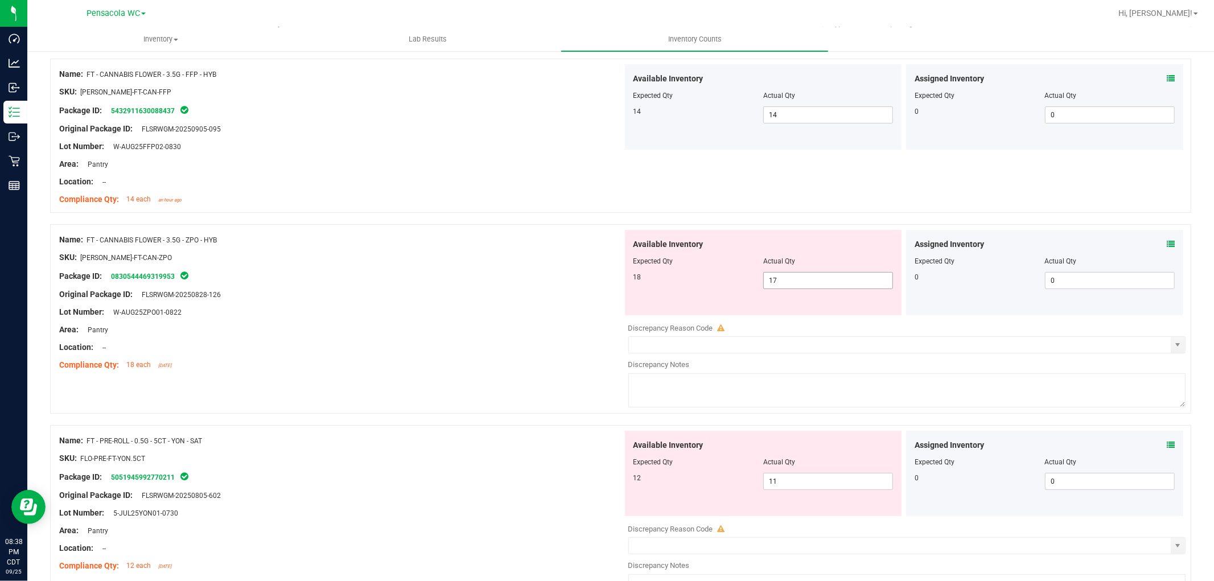
click at [817, 276] on span "17 17" at bounding box center [828, 280] width 130 height 17
type input "18"
click at [419, 303] on div at bounding box center [340, 304] width 563 height 6
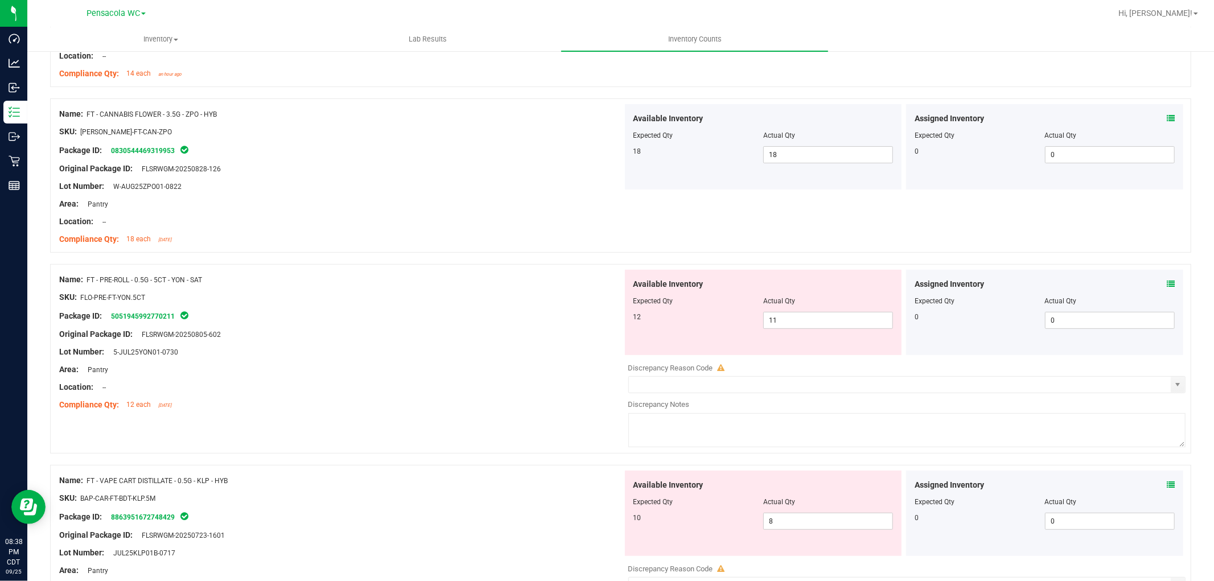
scroll to position [253, 0]
click at [816, 323] on span "11 11" at bounding box center [828, 319] width 130 height 17
type input "12"
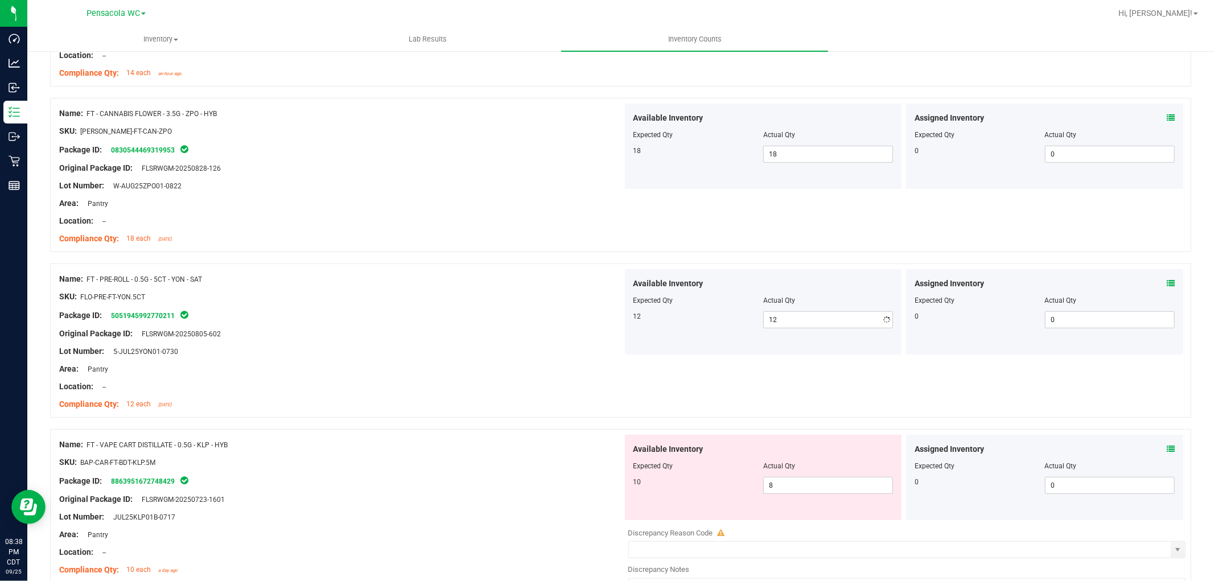
click at [557, 304] on div at bounding box center [340, 306] width 563 height 6
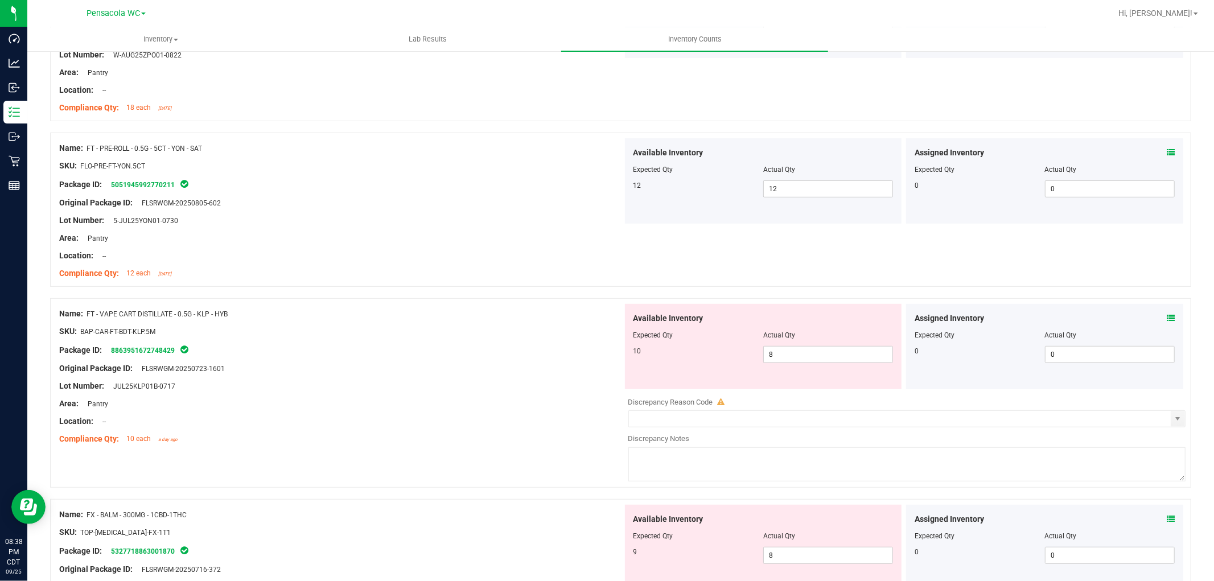
scroll to position [505, 0]
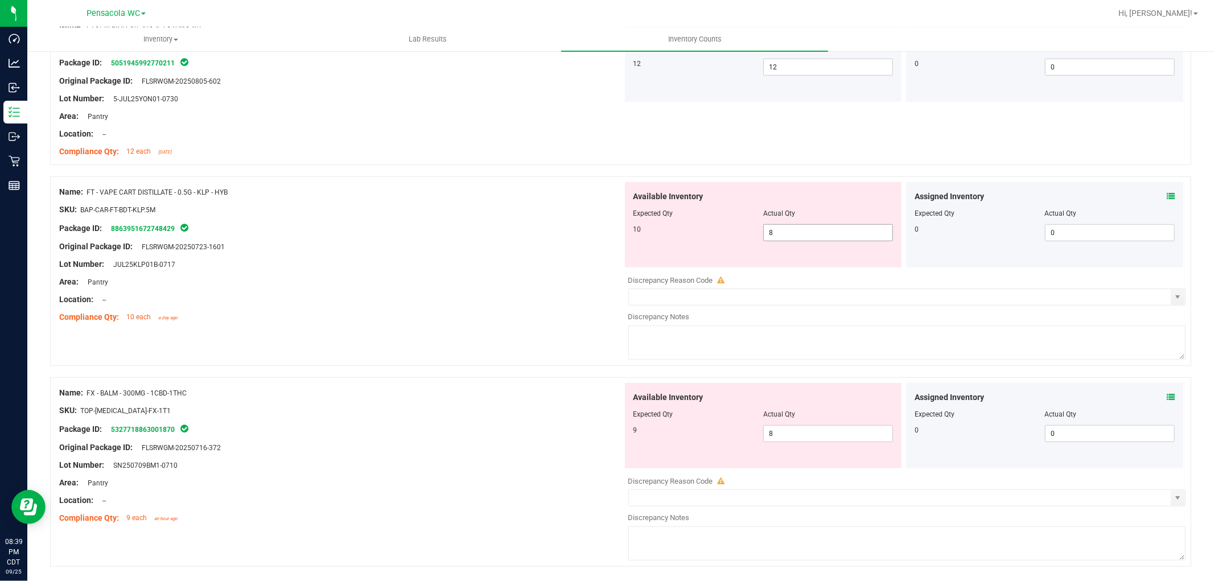
click at [801, 236] on span "8 8" at bounding box center [828, 232] width 130 height 17
type input "10"
click at [590, 276] on div "Area: Pantry" at bounding box center [340, 282] width 563 height 12
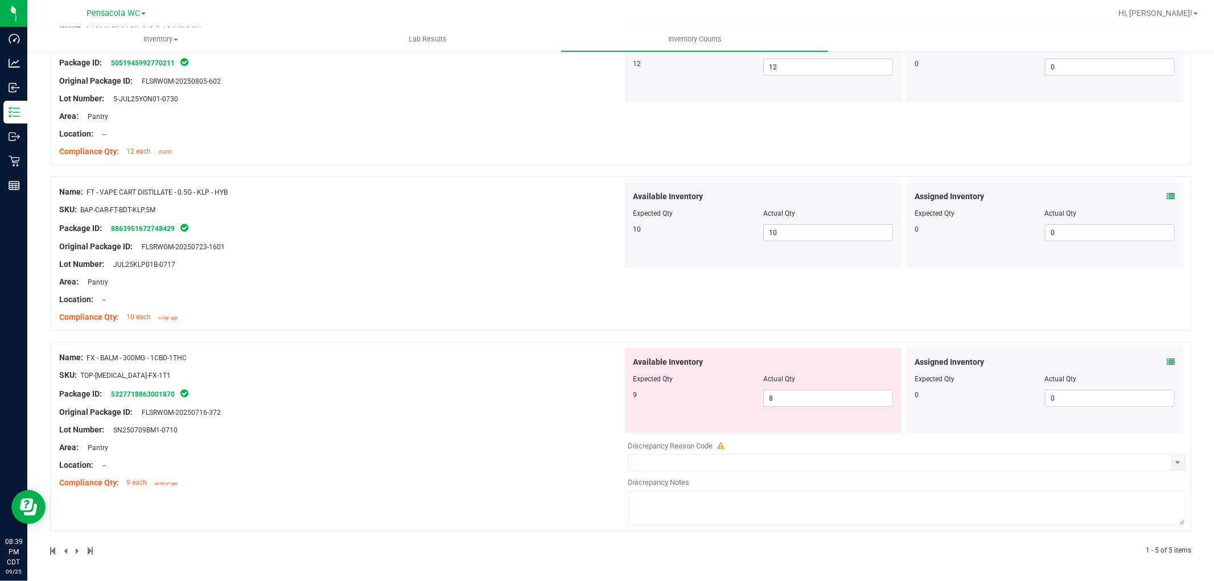
scroll to position [507, 0]
click at [813, 405] on span "8 8" at bounding box center [828, 397] width 130 height 17
type input "9"
click at [355, 451] on div "Name: FX - BALM - 300MG - 1CBD-1THC SKU: TOP-[MEDICAL_DATA]-FX-1T1 Package ID: …" at bounding box center [340, 419] width 563 height 145
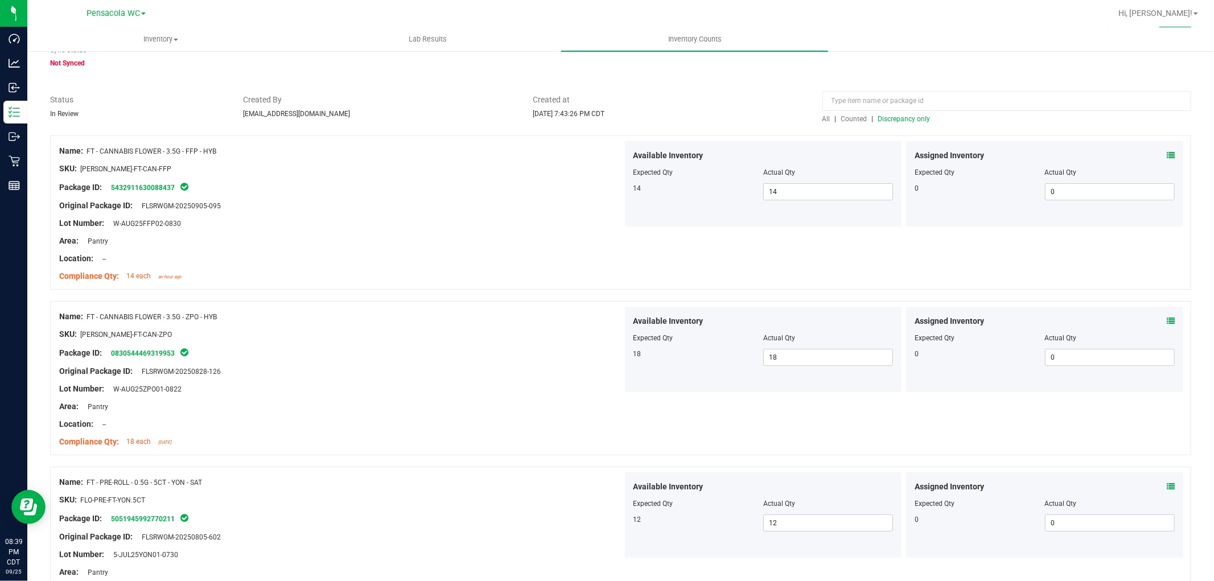
scroll to position [0, 0]
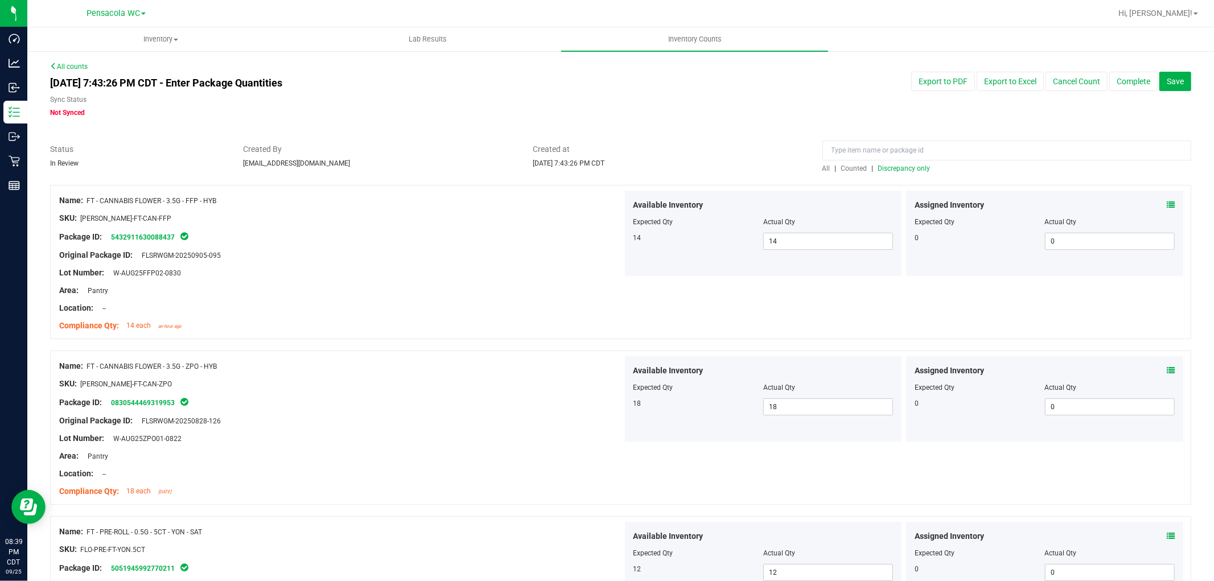
click at [895, 170] on span "Discrepancy only" at bounding box center [904, 168] width 52 height 8
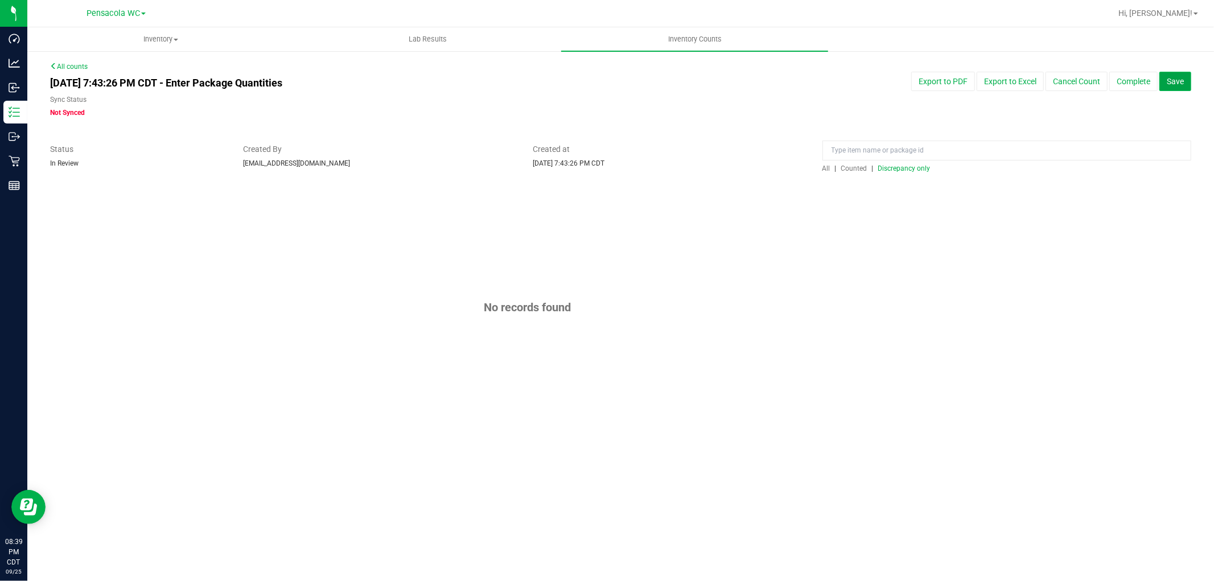
click at [1168, 83] on span "Save" at bounding box center [1175, 81] width 17 height 9
